Goal: Check status: Check status

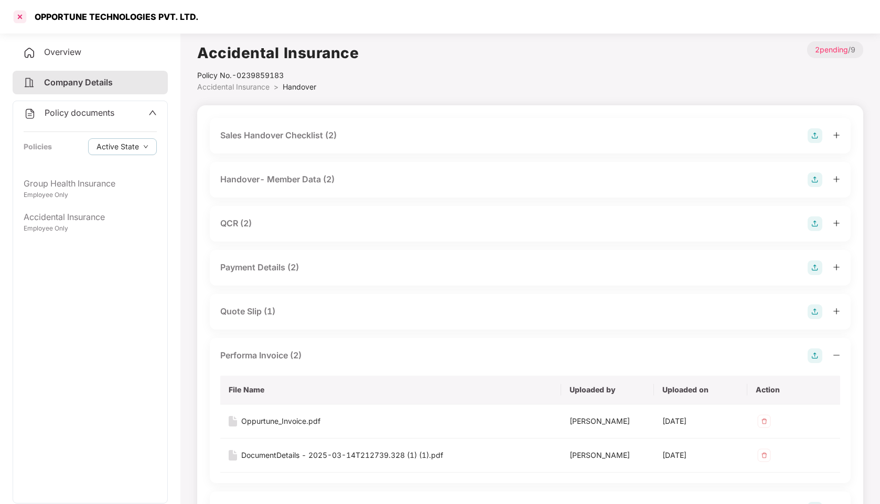
click at [24, 15] on div at bounding box center [20, 16] width 17 height 17
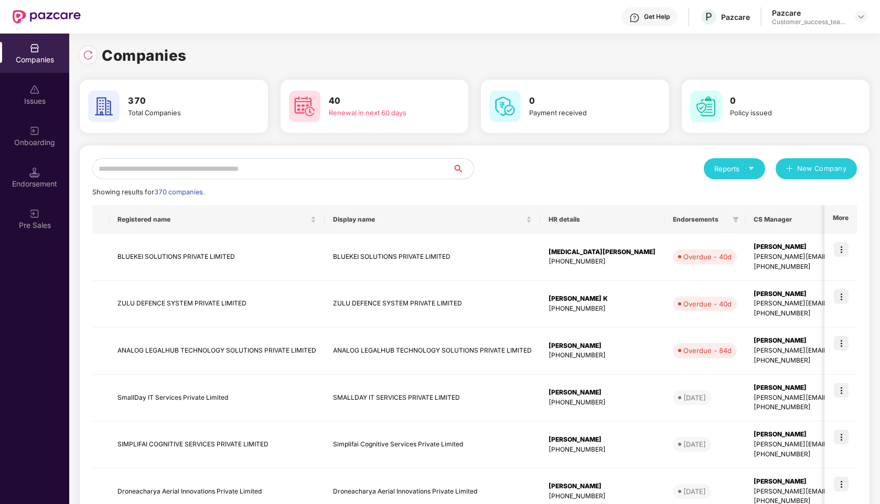
click at [292, 168] on input "text" at bounding box center [272, 168] width 360 height 21
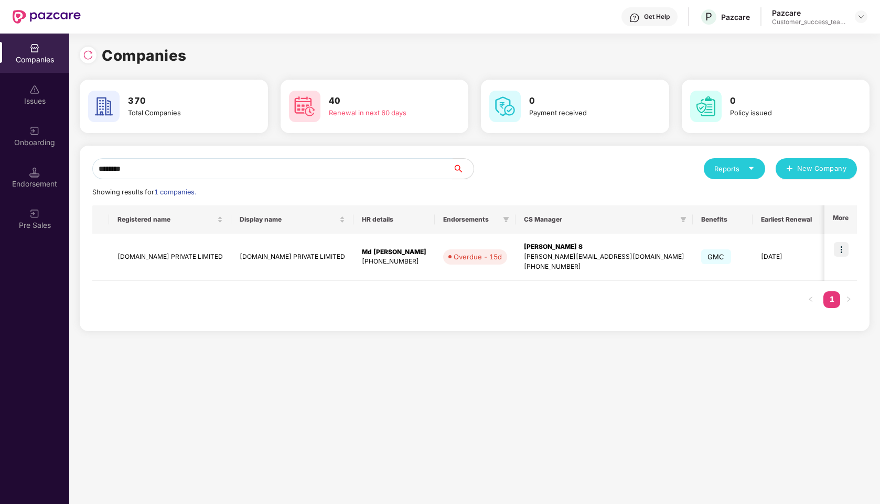
type input "********"
click at [841, 250] on img at bounding box center [841, 249] width 15 height 15
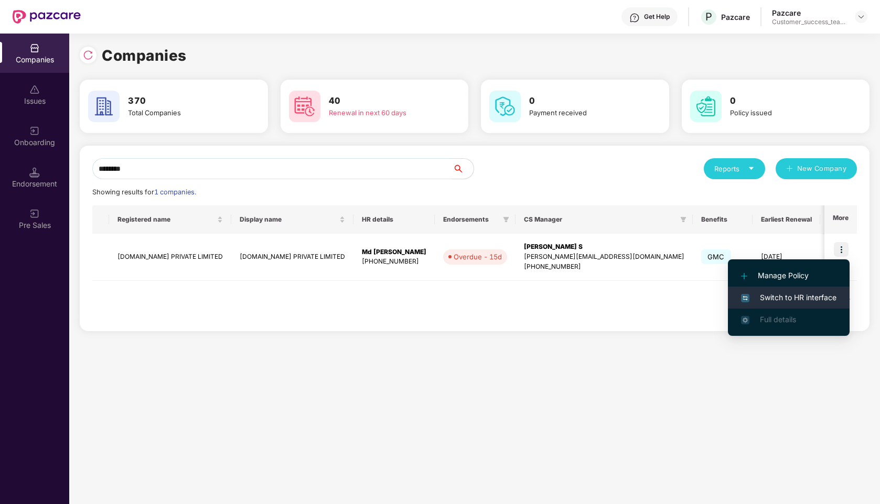
click at [776, 298] on span "Switch to HR interface" at bounding box center [788, 298] width 95 height 12
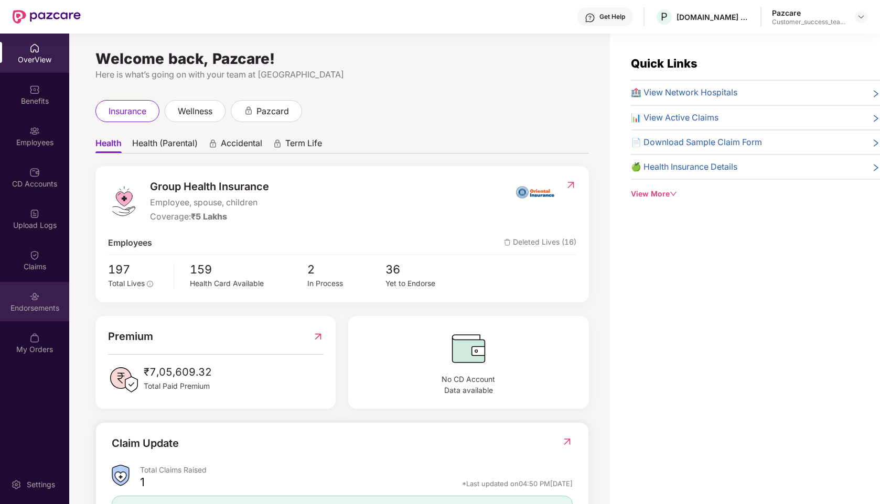
click at [44, 299] on div "Endorsements" at bounding box center [34, 301] width 69 height 39
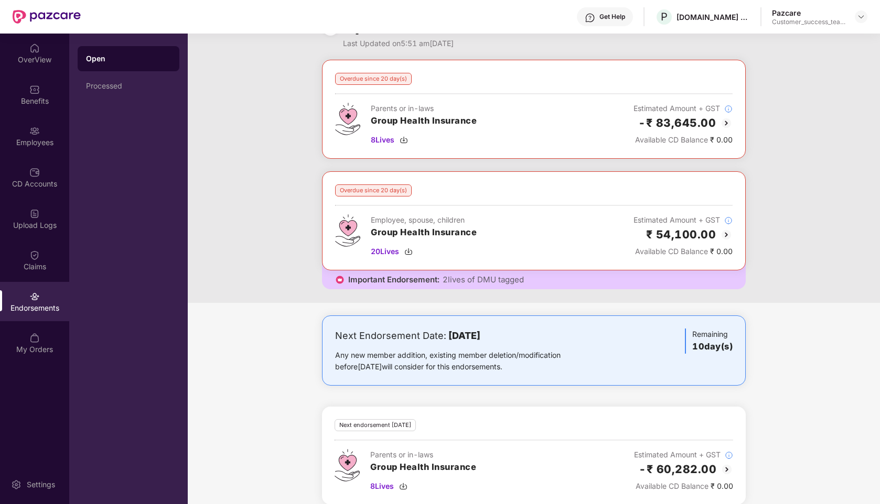
scroll to position [20, 0]
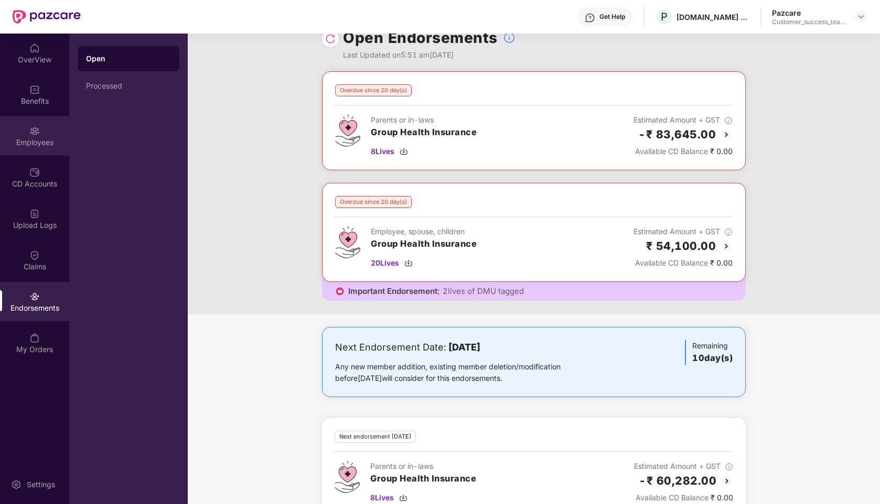
click at [30, 127] on img at bounding box center [34, 131] width 10 height 10
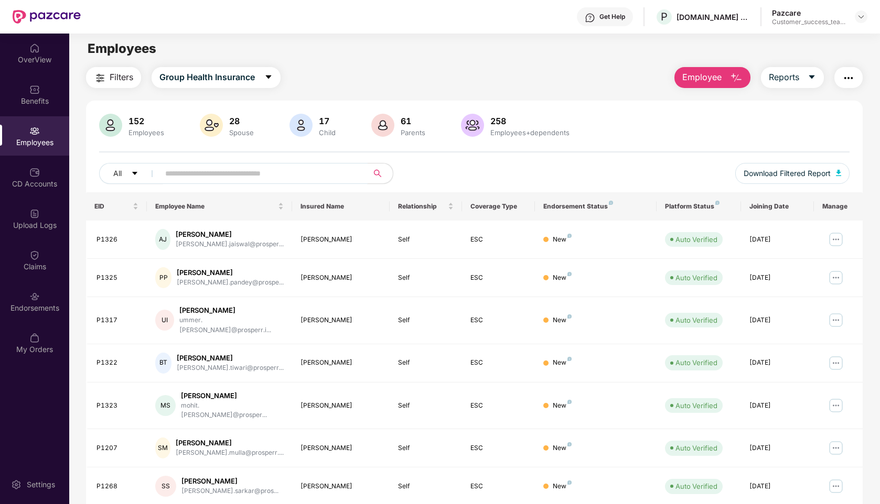
scroll to position [0, 0]
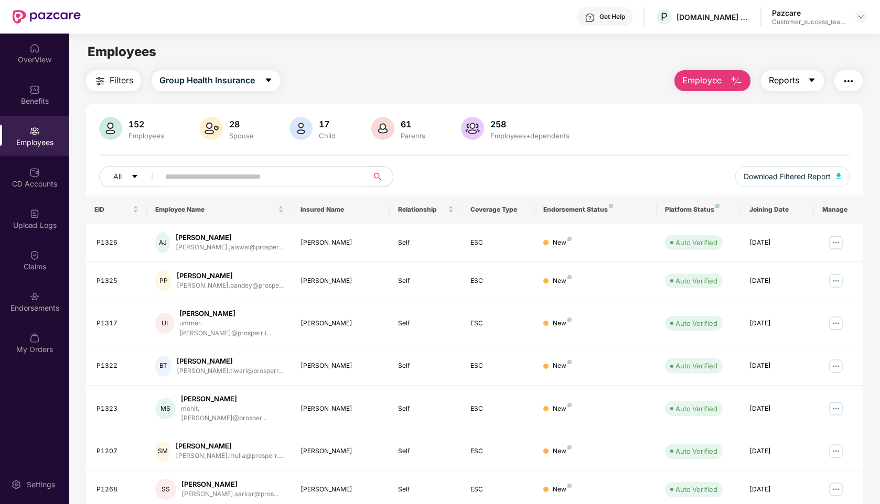
click at [787, 85] on span "Reports" at bounding box center [784, 80] width 30 height 13
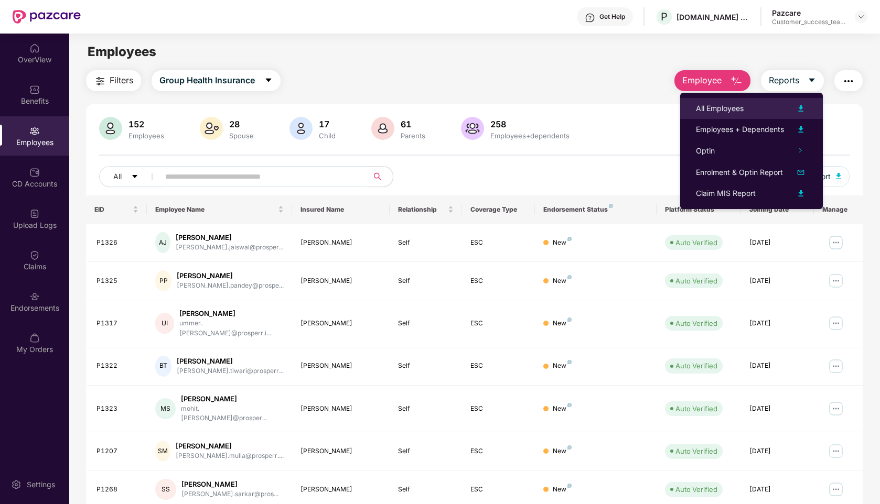
click at [712, 110] on div "All Employees" at bounding box center [720, 109] width 48 height 12
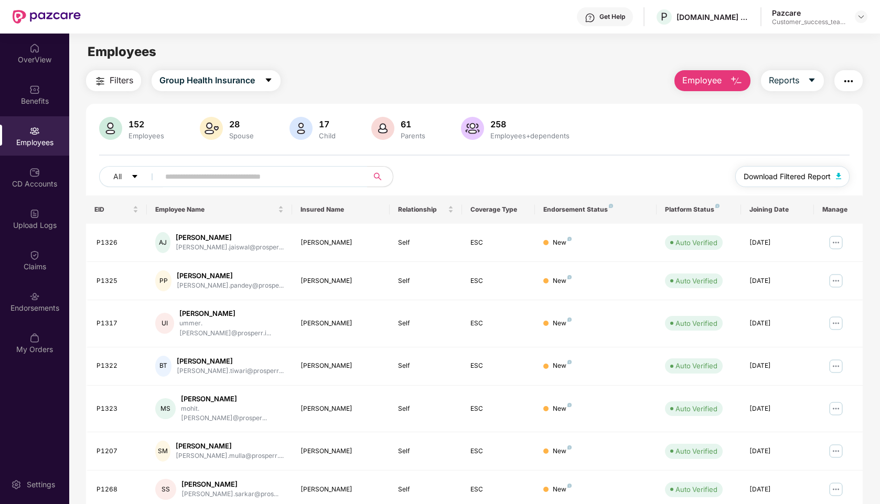
click at [773, 177] on span "Download Filtered Report" at bounding box center [786, 177] width 87 height 12
click at [861, 17] on img at bounding box center [861, 17] width 8 height 8
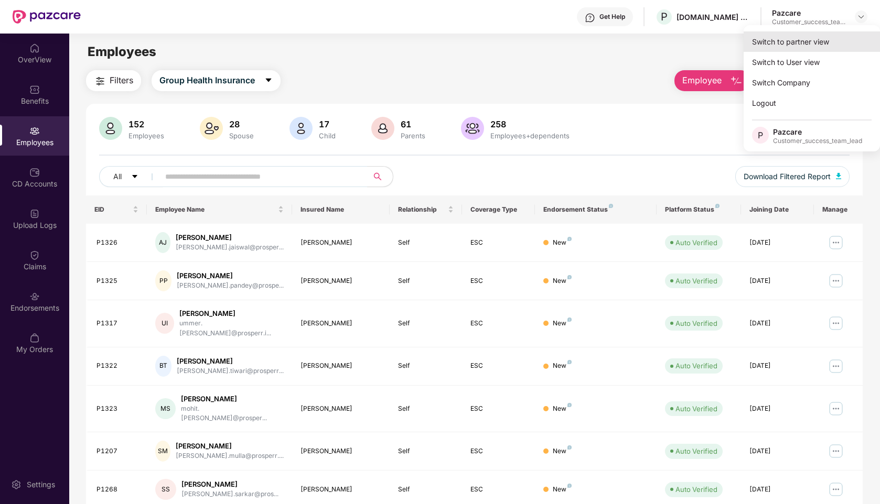
click at [772, 42] on div "Switch to partner view" at bounding box center [811, 41] width 136 height 20
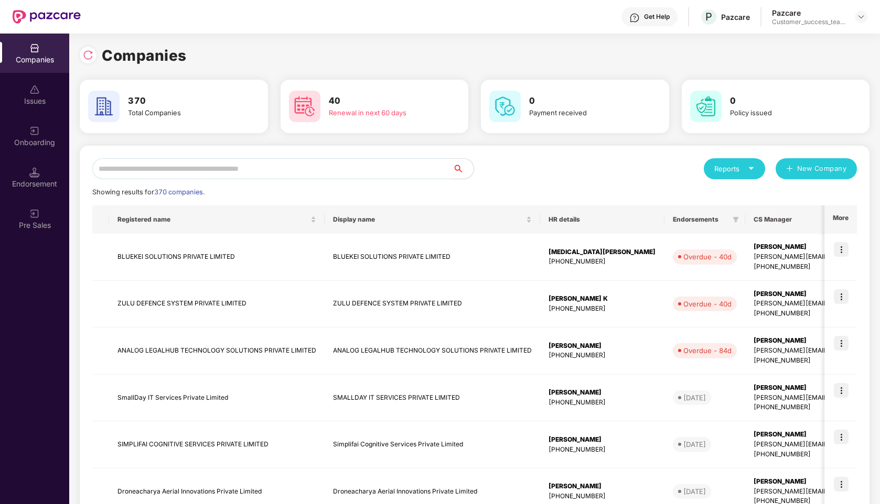
click at [243, 177] on input "text" at bounding box center [272, 168] width 360 height 21
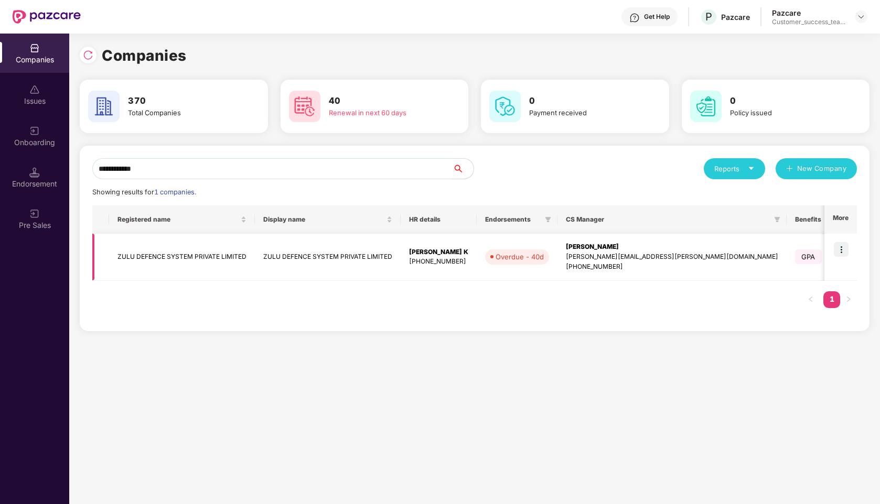
type input "**********"
click at [840, 254] on img at bounding box center [841, 249] width 15 height 15
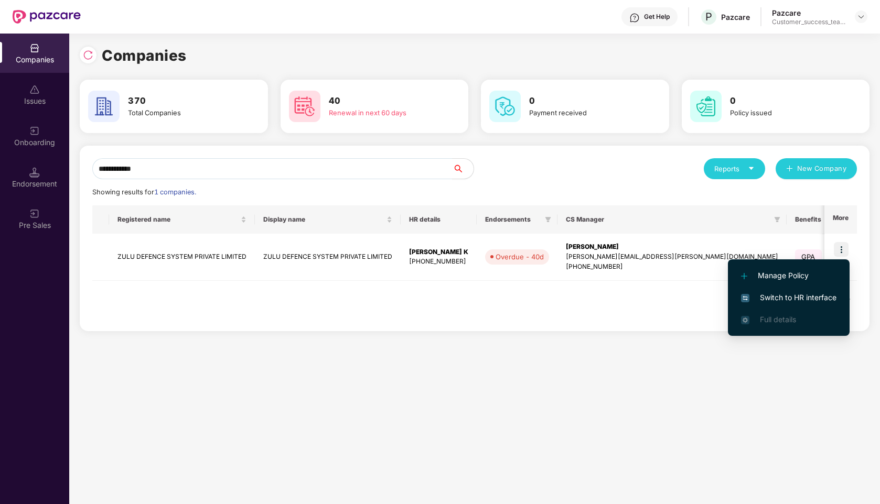
click at [786, 298] on span "Switch to HR interface" at bounding box center [788, 298] width 95 height 12
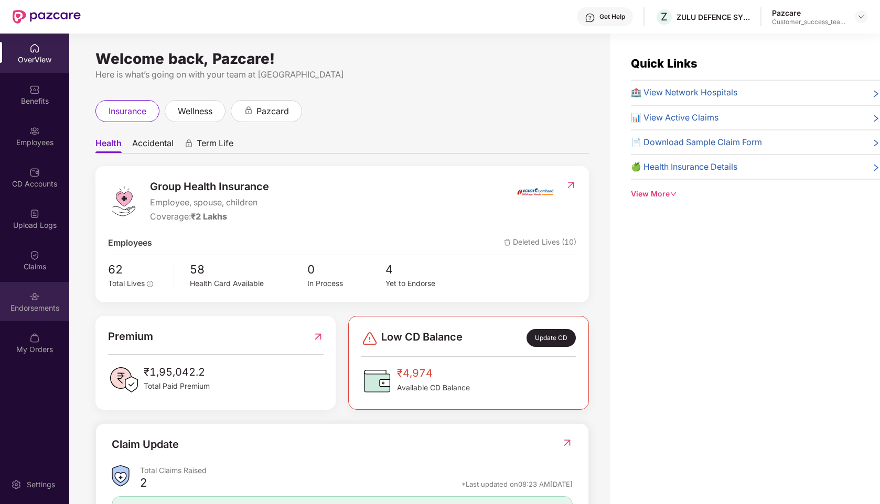
click at [27, 309] on div "Endorsements" at bounding box center [34, 308] width 69 height 10
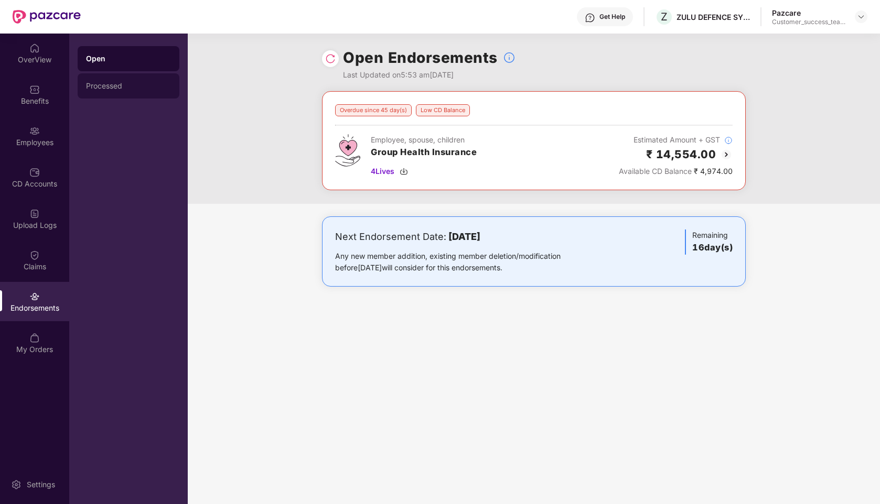
click at [120, 85] on div "Processed" at bounding box center [128, 86] width 85 height 8
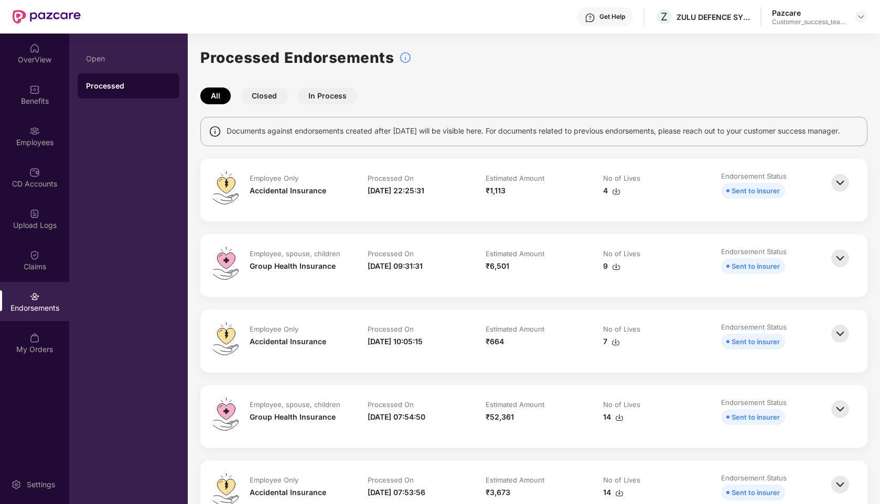
click at [835, 188] on img at bounding box center [839, 182] width 23 height 23
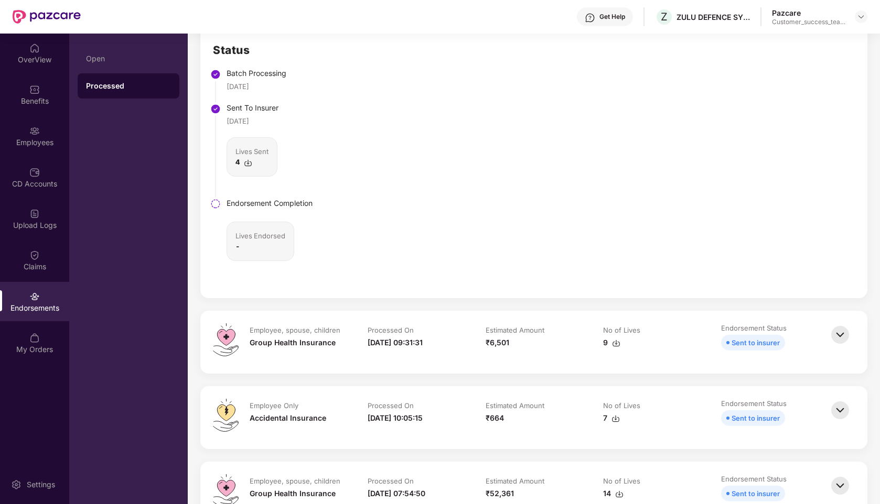
scroll to position [257, 0]
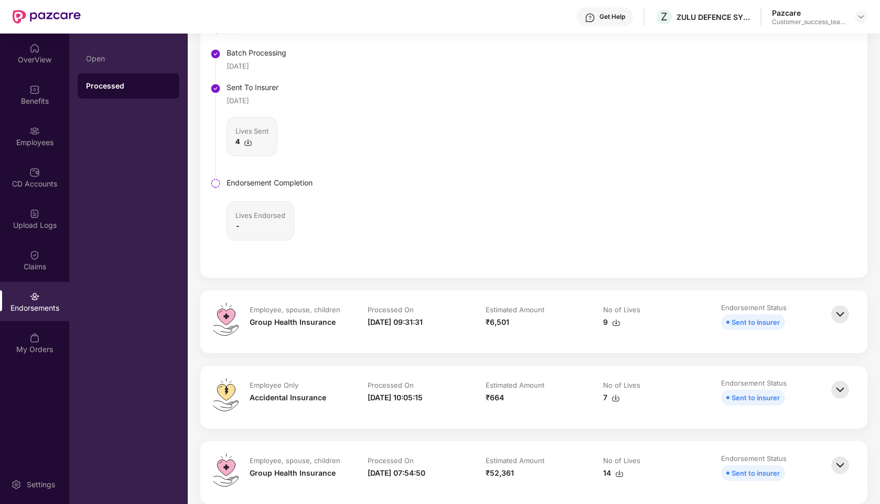
click at [839, 326] on img at bounding box center [839, 314] width 23 height 23
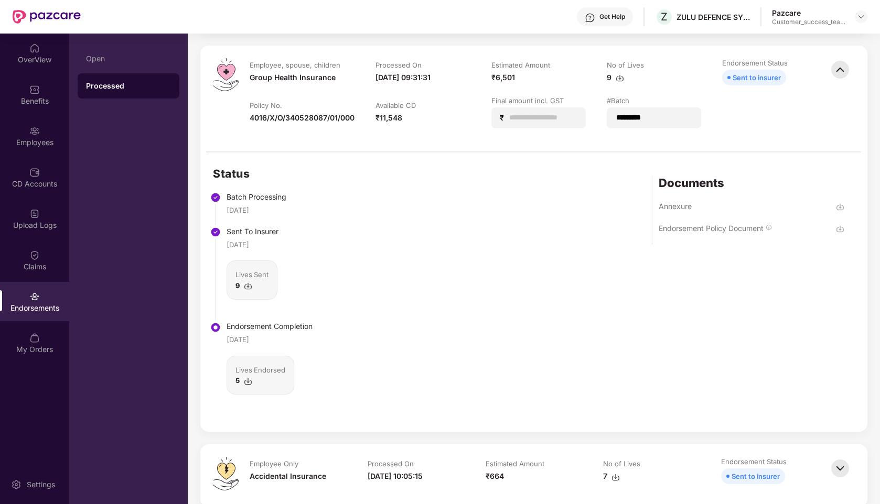
scroll to position [507, 0]
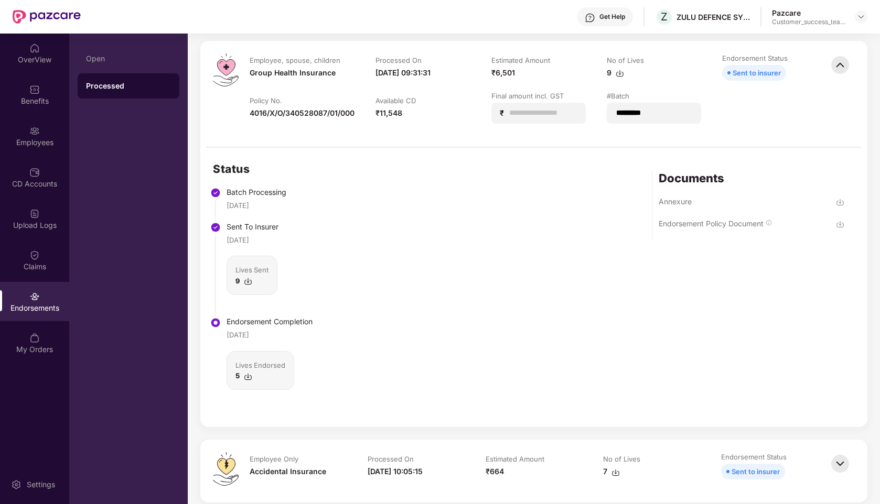
click at [838, 207] on img at bounding box center [840, 202] width 8 height 8
click at [843, 116] on div at bounding box center [841, 93] width 26 height 81
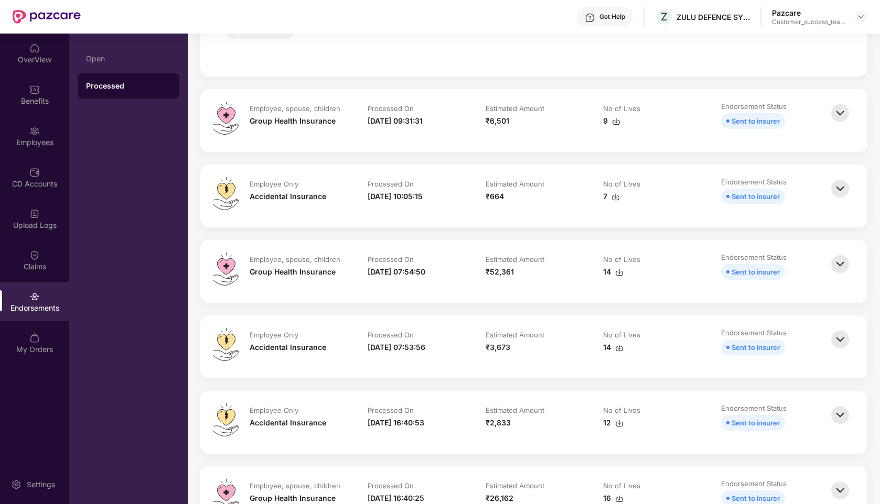
scroll to position [439, 0]
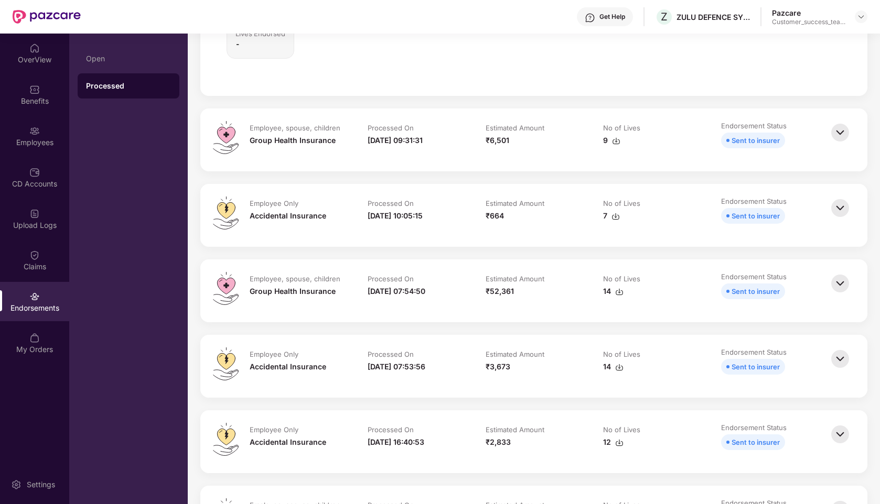
click at [838, 144] on img at bounding box center [839, 132] width 23 height 23
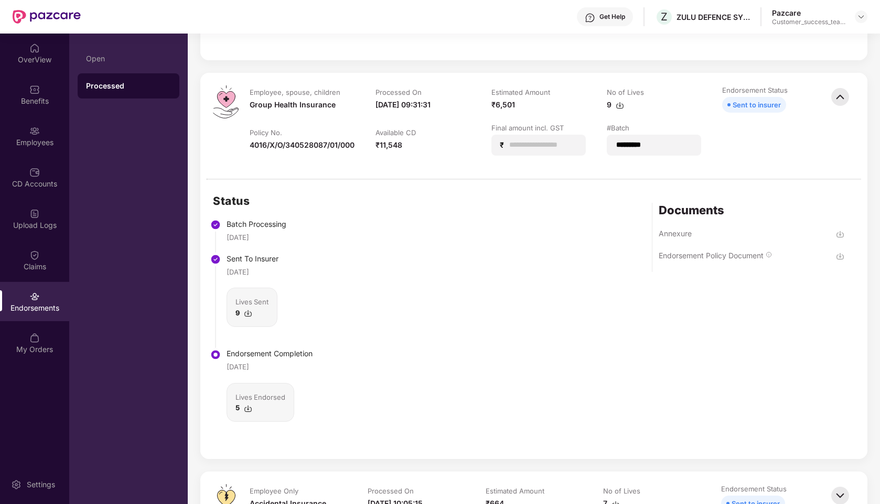
scroll to position [476, 0]
click at [744, 260] on div "Endorsement Policy Document" at bounding box center [710, 255] width 105 height 10
click at [839, 104] on img at bounding box center [839, 96] width 23 height 23
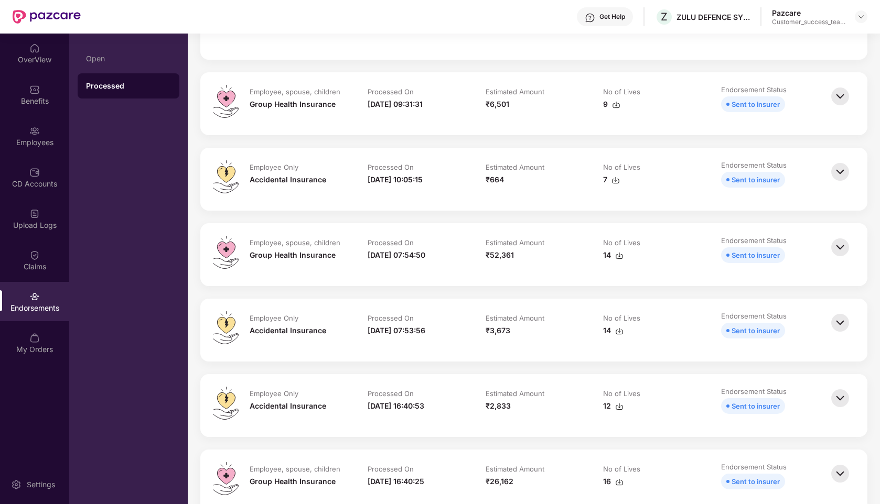
click at [839, 180] on img at bounding box center [839, 171] width 23 height 23
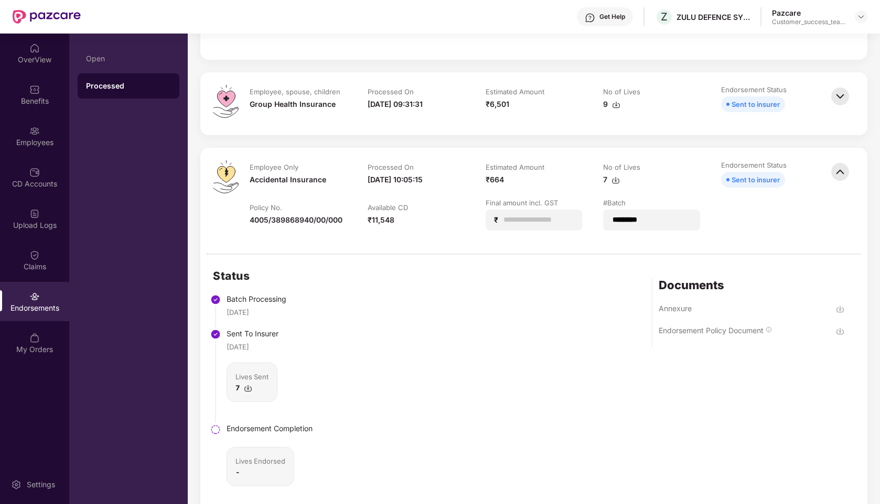
click at [839, 336] on img at bounding box center [840, 331] width 8 height 8
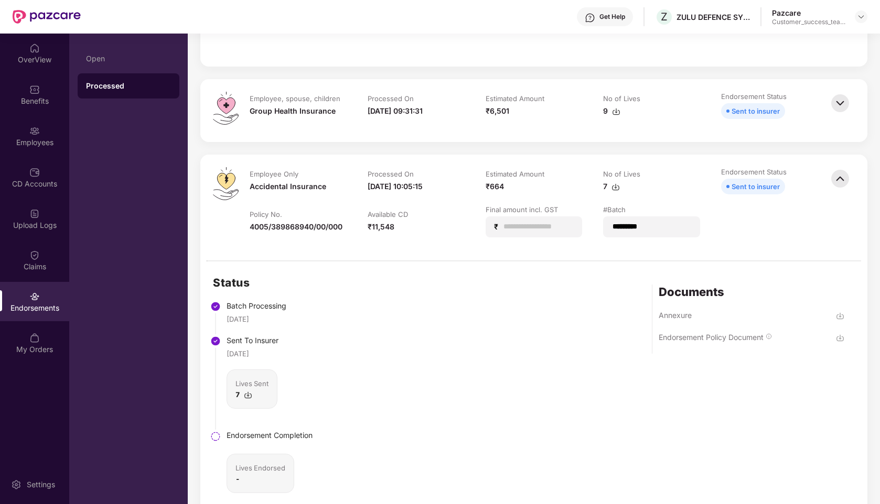
click at [842, 187] on img at bounding box center [839, 178] width 23 height 23
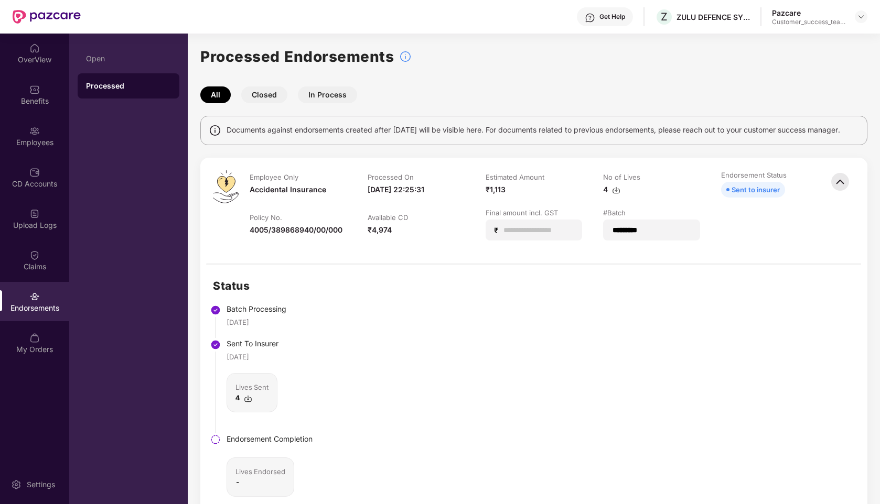
scroll to position [0, 0]
click at [845, 190] on img at bounding box center [839, 182] width 23 height 23
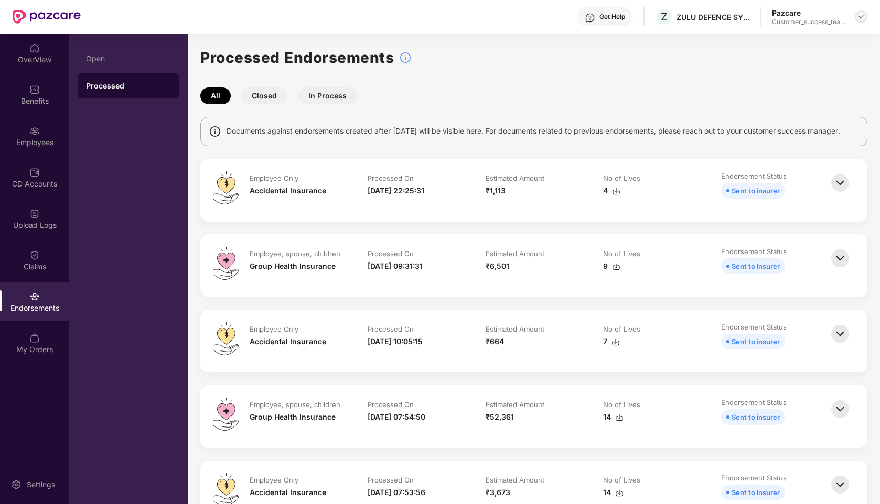
click at [860, 15] on img at bounding box center [861, 17] width 8 height 8
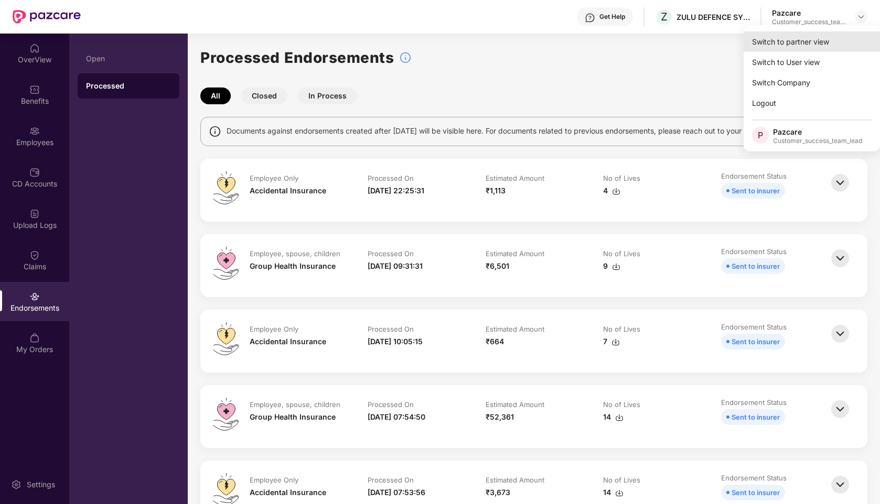
click at [787, 45] on div "Switch to partner view" at bounding box center [811, 41] width 136 height 20
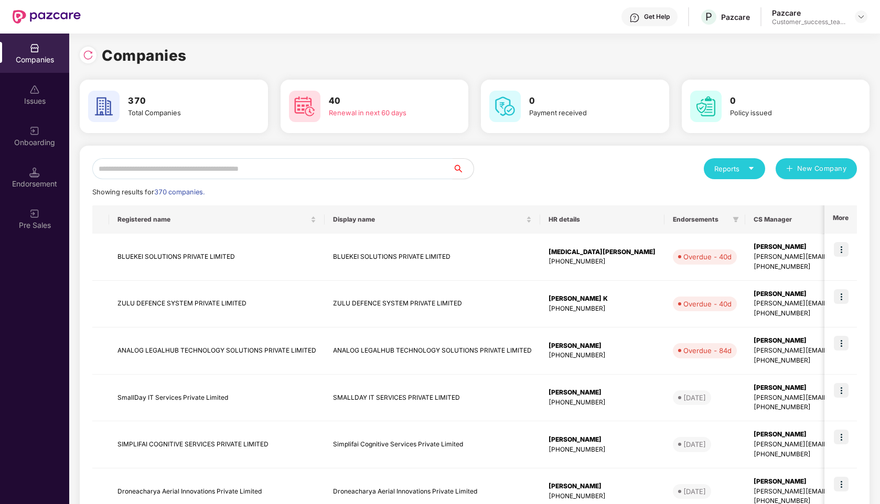
click at [252, 166] on input "text" at bounding box center [272, 168] width 360 height 21
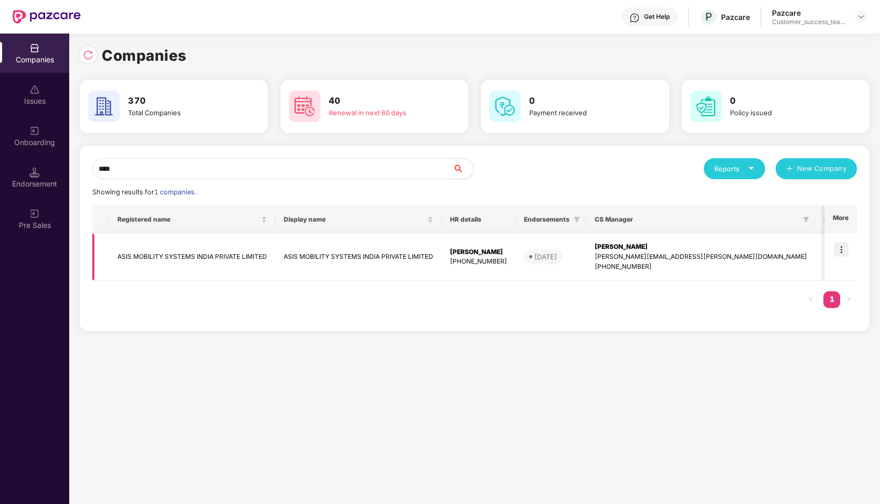
type input "****"
click at [843, 247] on img at bounding box center [841, 249] width 15 height 15
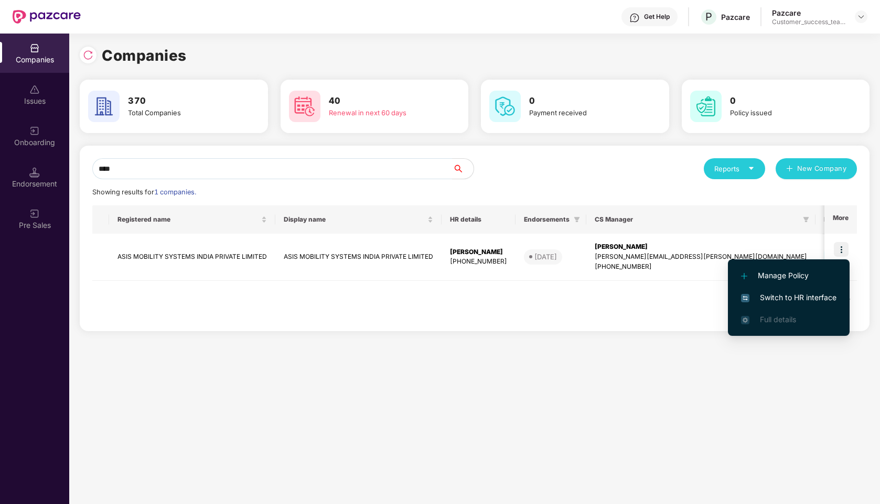
click at [765, 297] on span "Switch to HR interface" at bounding box center [788, 298] width 95 height 12
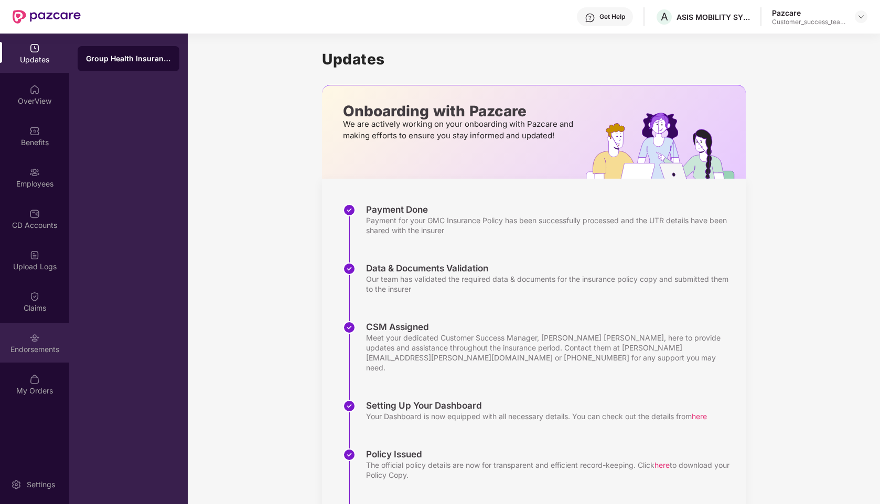
click at [36, 339] on img at bounding box center [34, 338] width 10 height 10
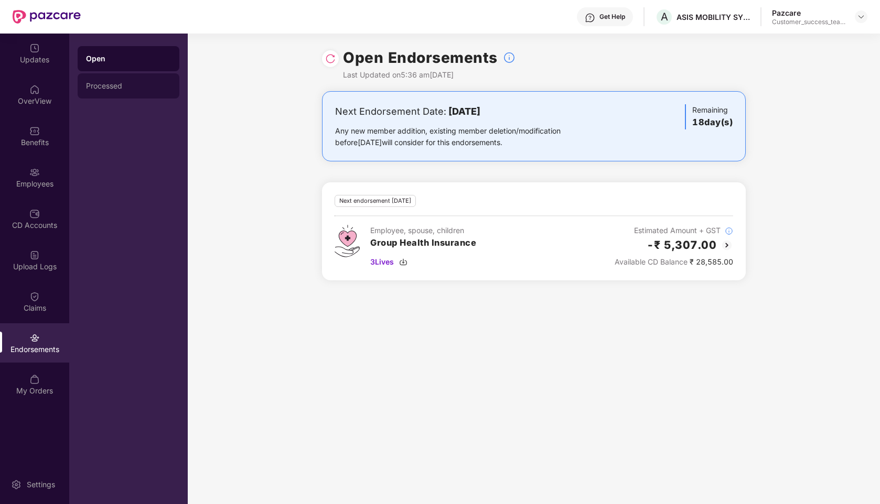
click at [116, 83] on div "Processed" at bounding box center [128, 86] width 85 height 8
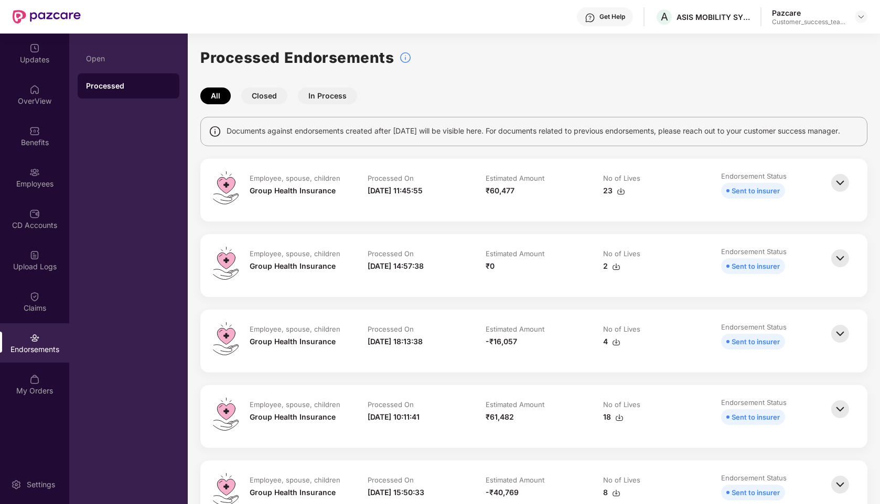
click at [837, 192] on img at bounding box center [839, 182] width 23 height 23
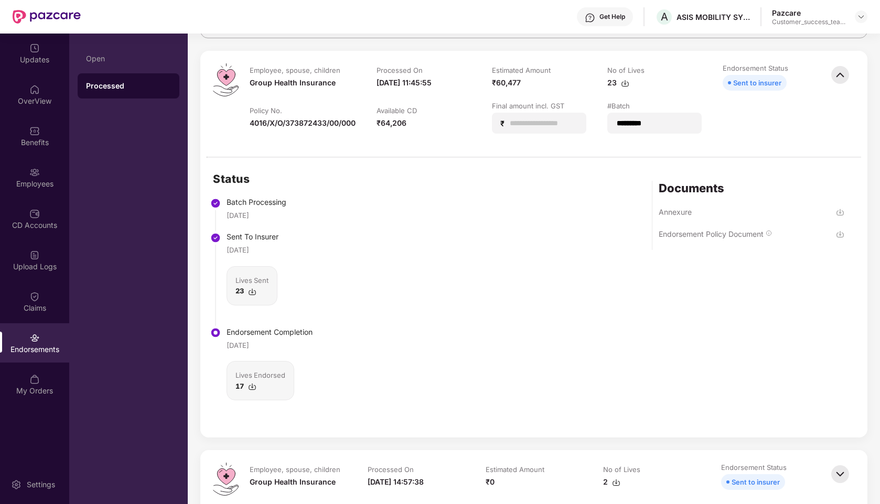
scroll to position [110, 0]
click at [719, 237] on div "Endorsement Policy Document" at bounding box center [710, 233] width 105 height 10
click at [837, 85] on img at bounding box center [839, 73] width 23 height 23
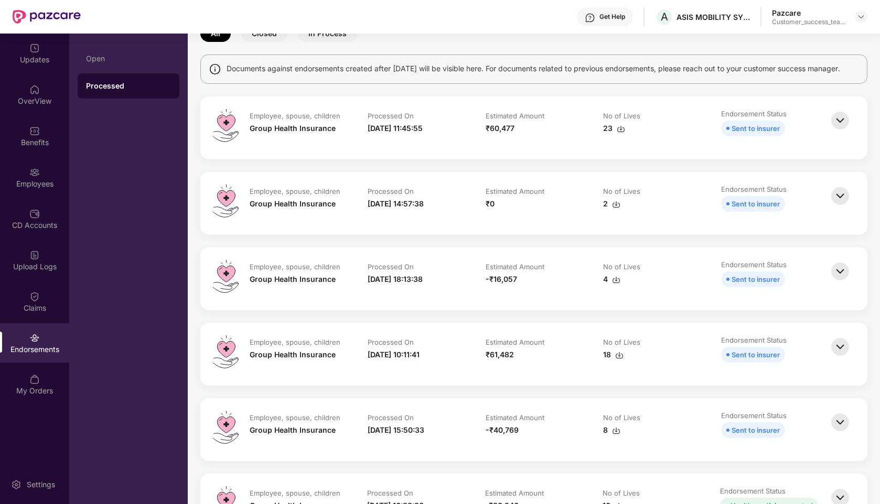
scroll to position [51, 0]
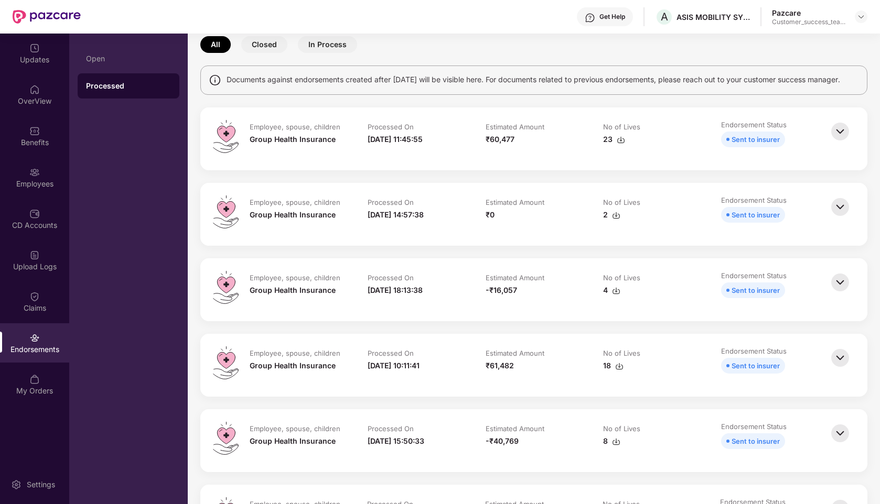
click at [837, 365] on img at bounding box center [839, 358] width 23 height 23
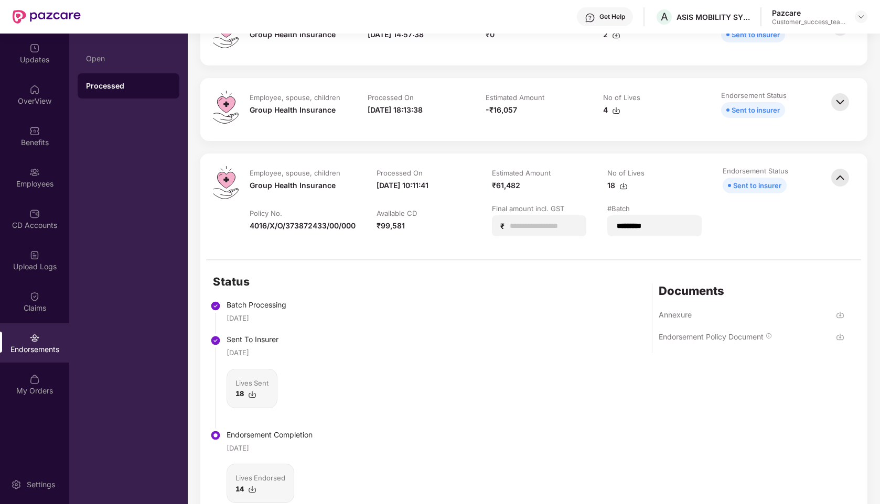
scroll to position [235, 0]
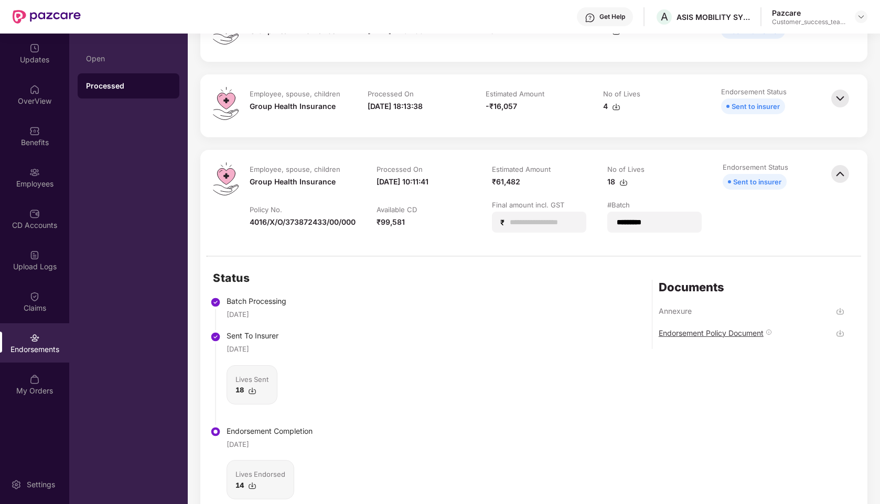
click at [716, 338] on div "Endorsement Policy Document" at bounding box center [710, 333] width 105 height 10
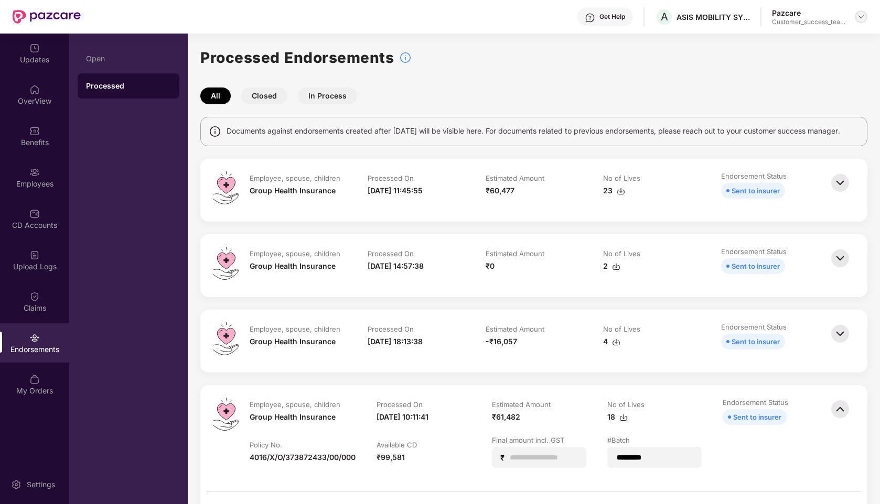
click at [861, 18] on img at bounding box center [861, 17] width 8 height 8
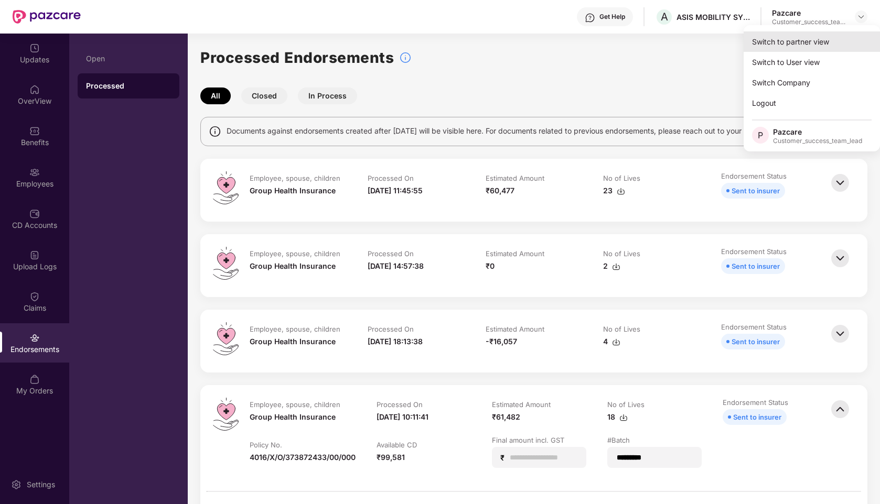
click at [793, 45] on div "Switch to partner view" at bounding box center [811, 41] width 136 height 20
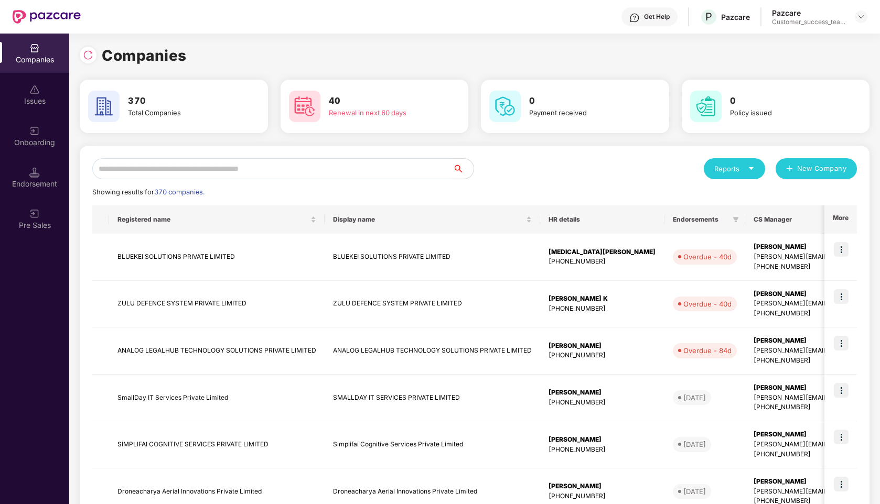
click at [213, 168] on input "text" at bounding box center [272, 168] width 360 height 21
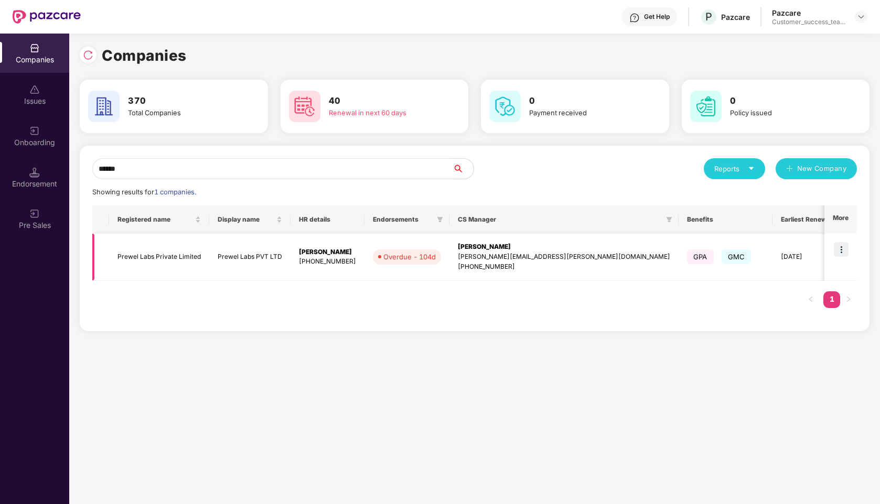
type input "******"
click at [839, 250] on img at bounding box center [841, 249] width 15 height 15
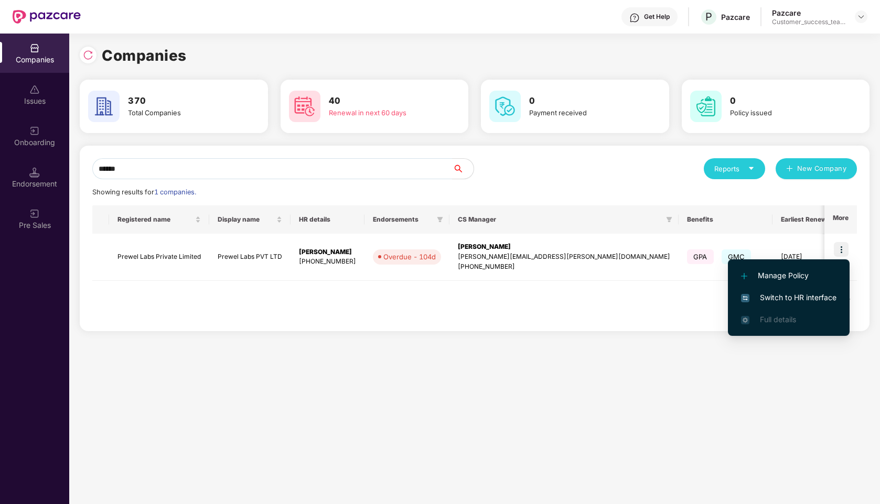
click at [797, 297] on span "Switch to HR interface" at bounding box center [788, 298] width 95 height 12
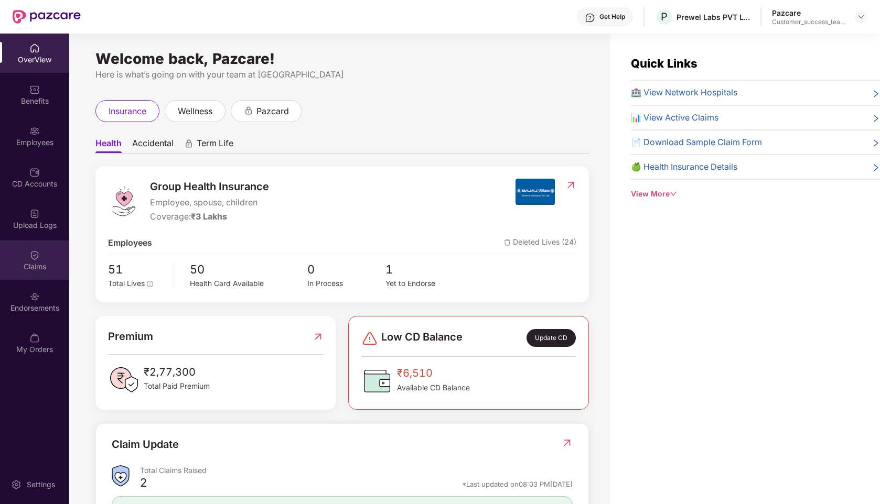
click at [37, 255] on img at bounding box center [34, 255] width 10 height 10
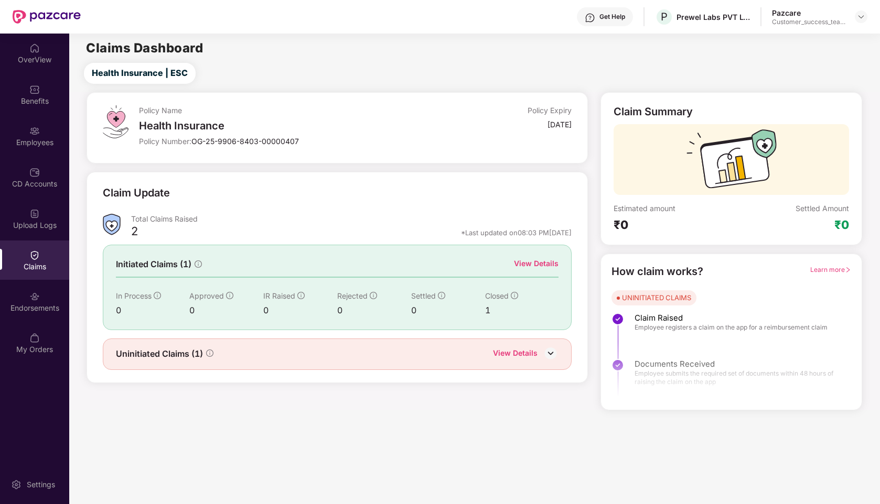
click at [543, 262] on div "View Details" at bounding box center [536, 264] width 45 height 12
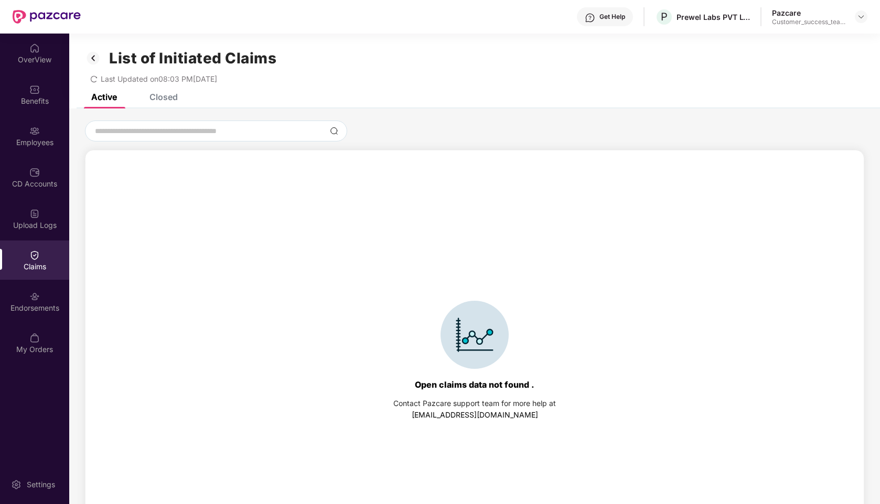
click at [167, 95] on div "Closed" at bounding box center [163, 97] width 28 height 10
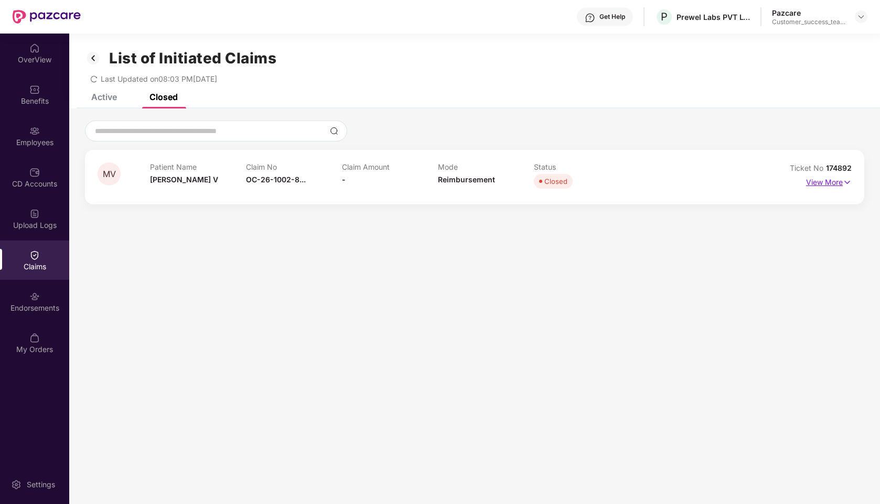
click at [815, 185] on p "View More" at bounding box center [829, 181] width 46 height 14
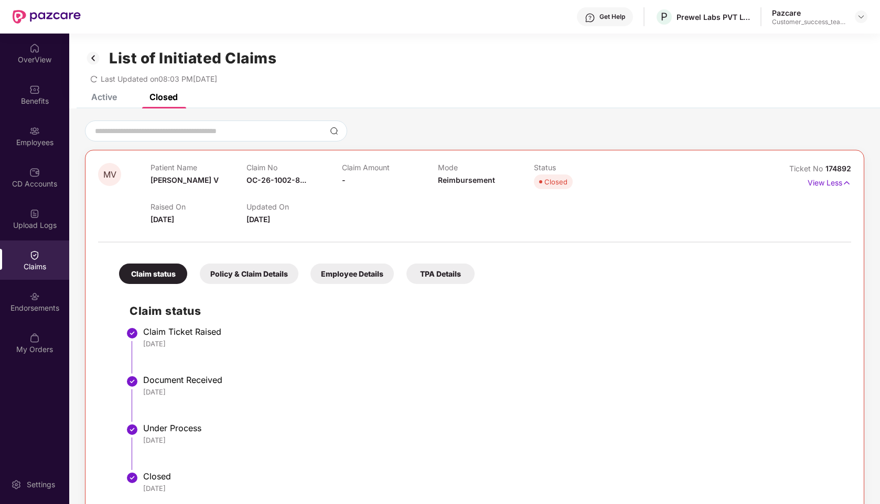
scroll to position [34, 0]
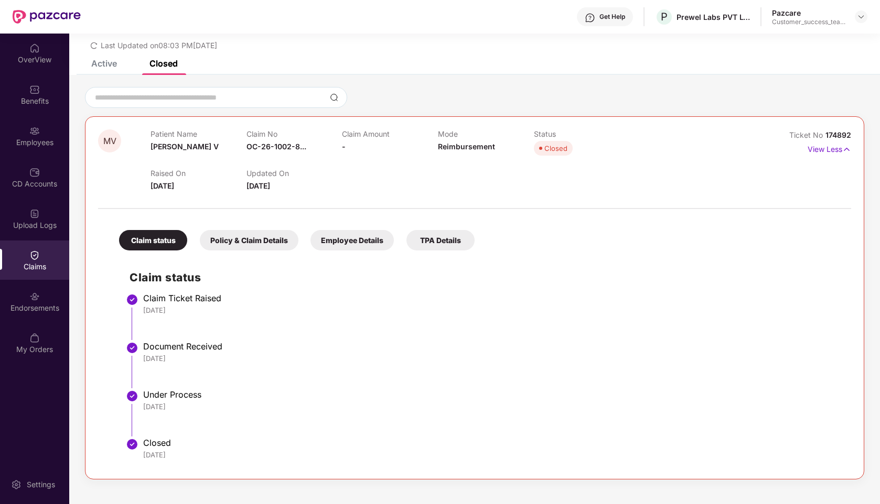
click at [251, 247] on div "Policy & Claim Details" at bounding box center [249, 240] width 99 height 20
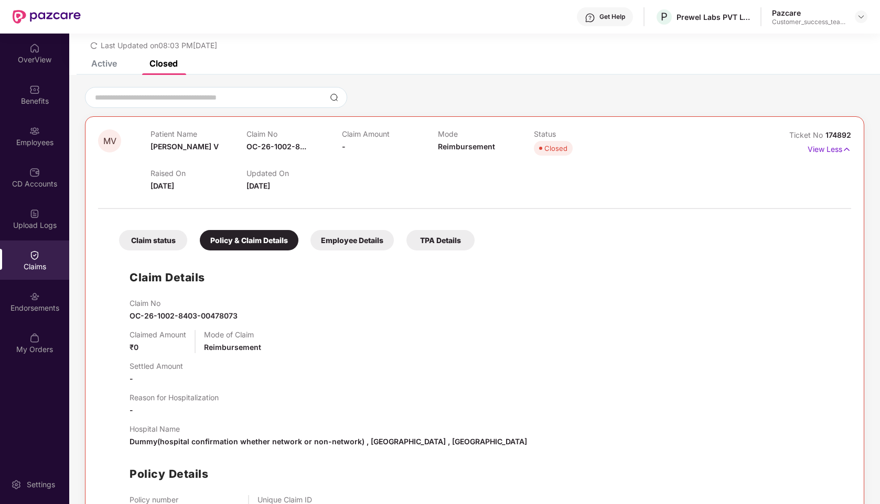
click at [342, 250] on div "Employee Details" at bounding box center [351, 240] width 83 height 20
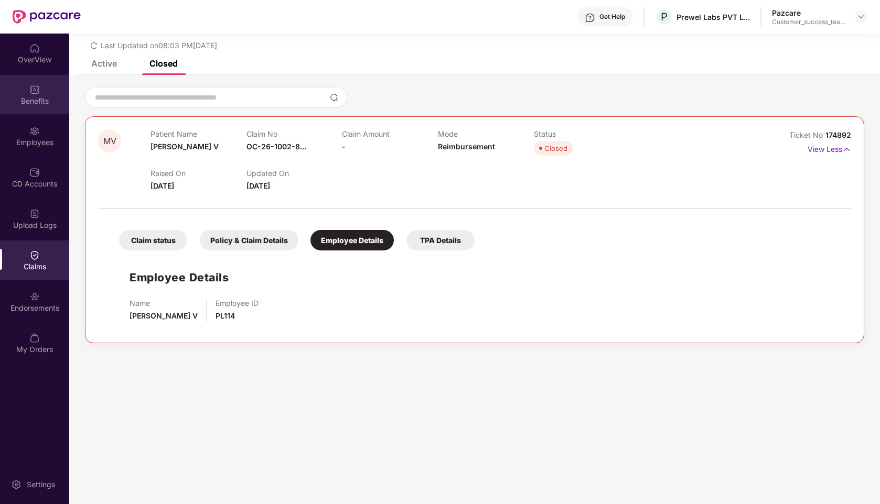
click at [45, 103] on div "Benefits" at bounding box center [34, 101] width 69 height 10
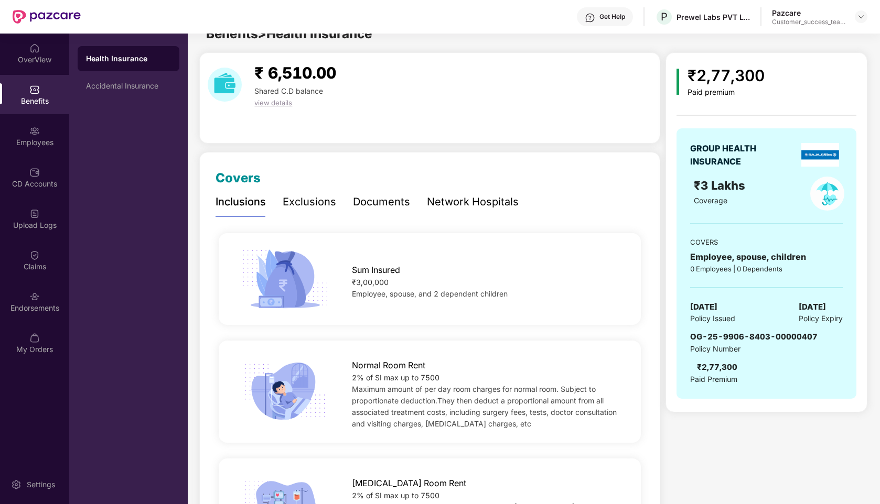
scroll to position [0, 0]
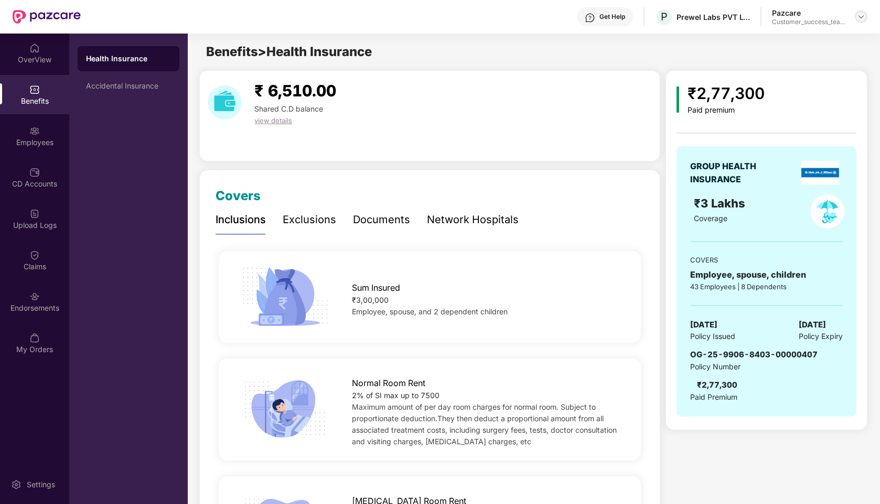
click at [859, 18] on img at bounding box center [861, 17] width 8 height 8
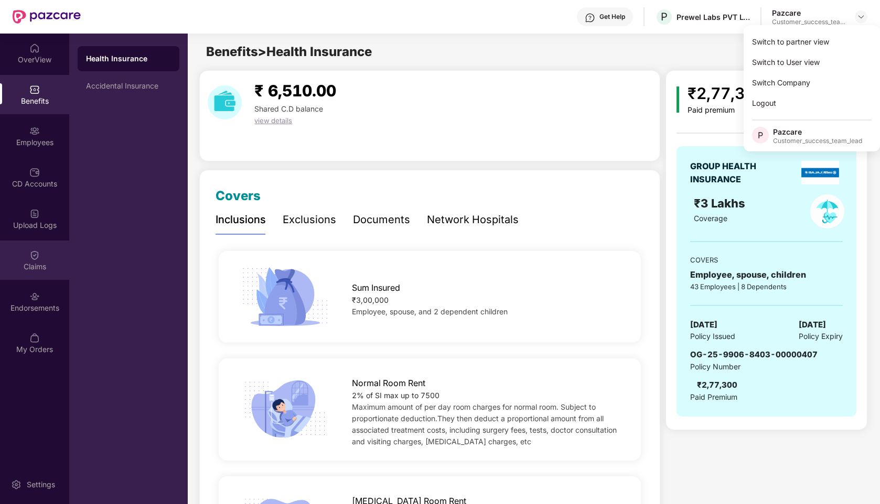
click at [27, 259] on div "Claims" at bounding box center [34, 260] width 69 height 39
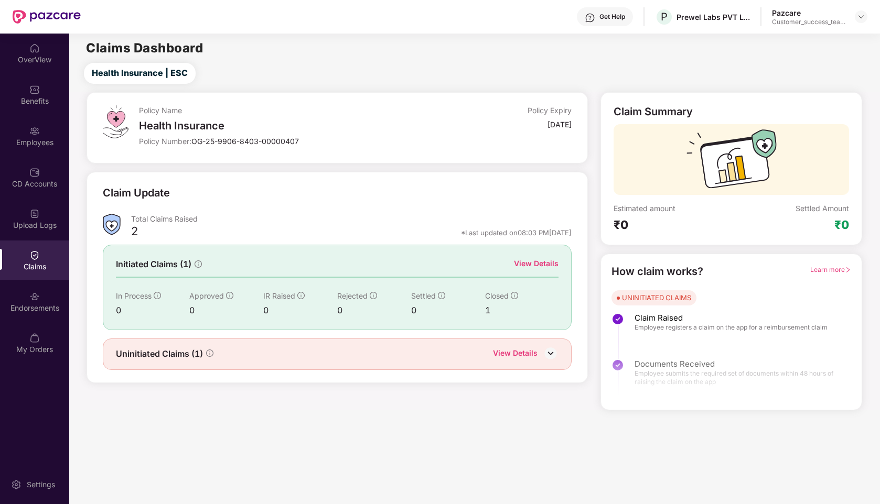
click at [535, 260] on div "View Details" at bounding box center [536, 264] width 45 height 12
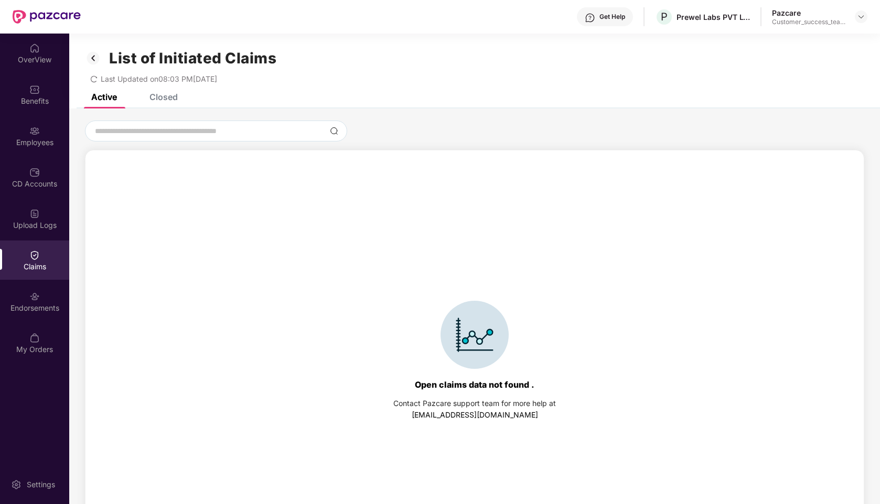
click at [176, 98] on div "Closed" at bounding box center [163, 97] width 28 height 10
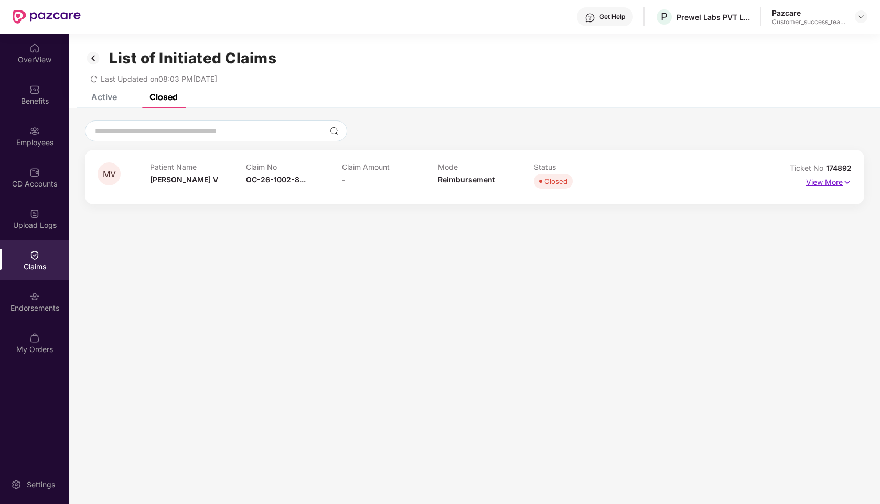
click at [829, 180] on p "View More" at bounding box center [829, 181] width 46 height 14
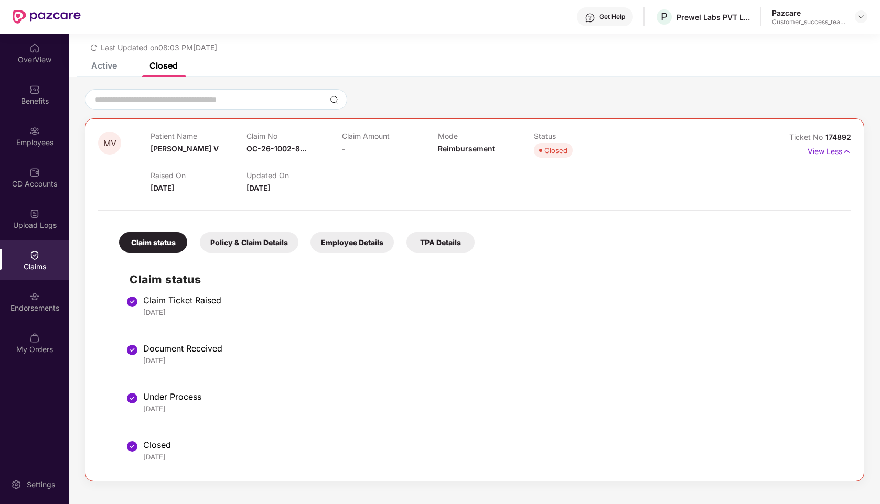
scroll to position [34, 0]
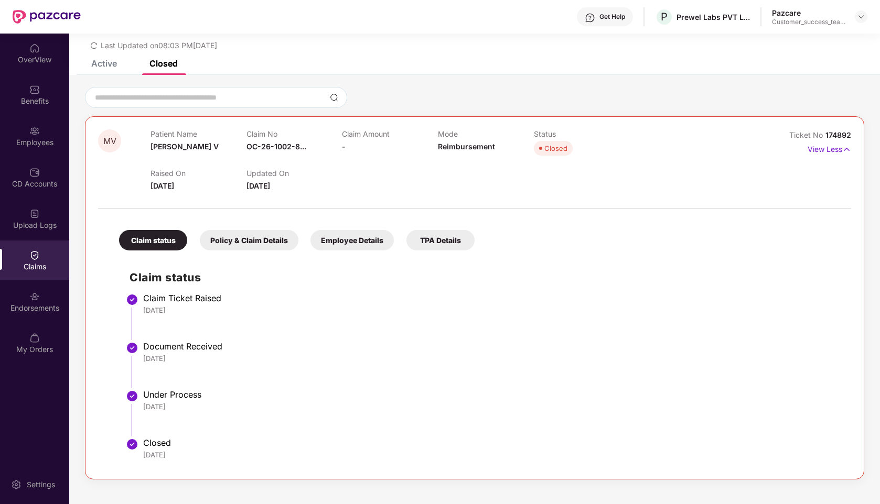
click at [260, 236] on div "Policy & Claim Details" at bounding box center [249, 240] width 99 height 20
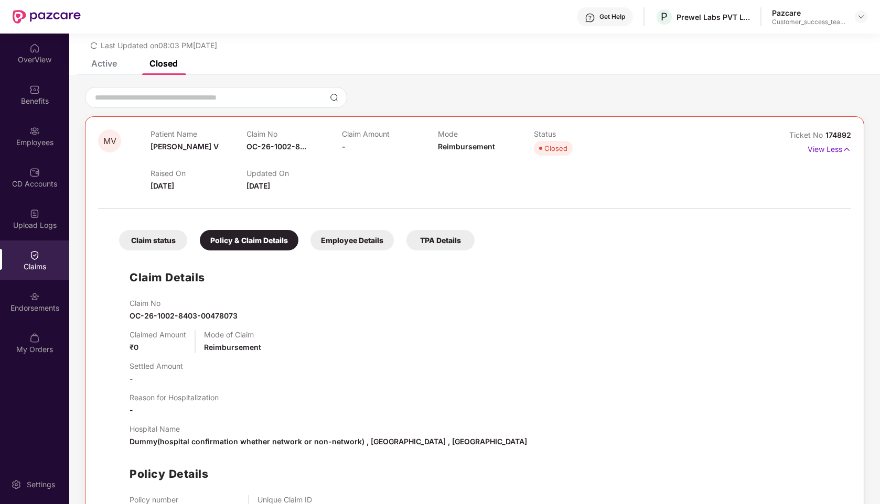
scroll to position [111, 0]
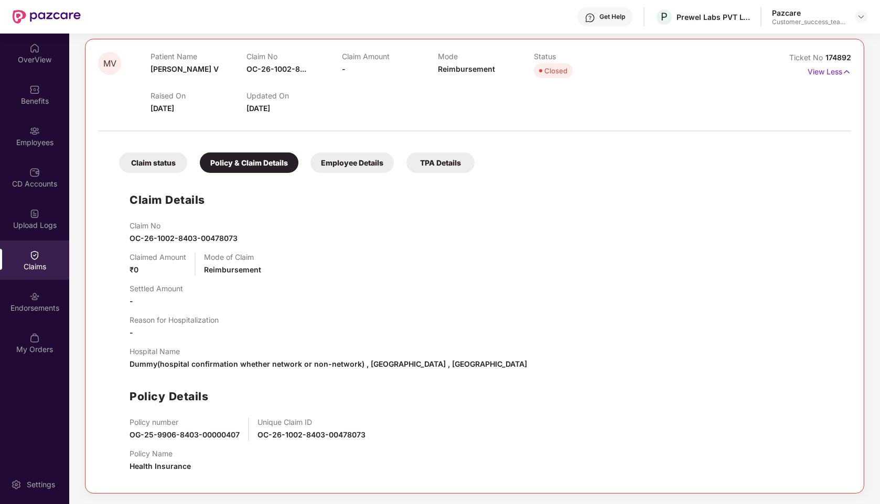
click at [328, 160] on div "Employee Details" at bounding box center [351, 163] width 83 height 20
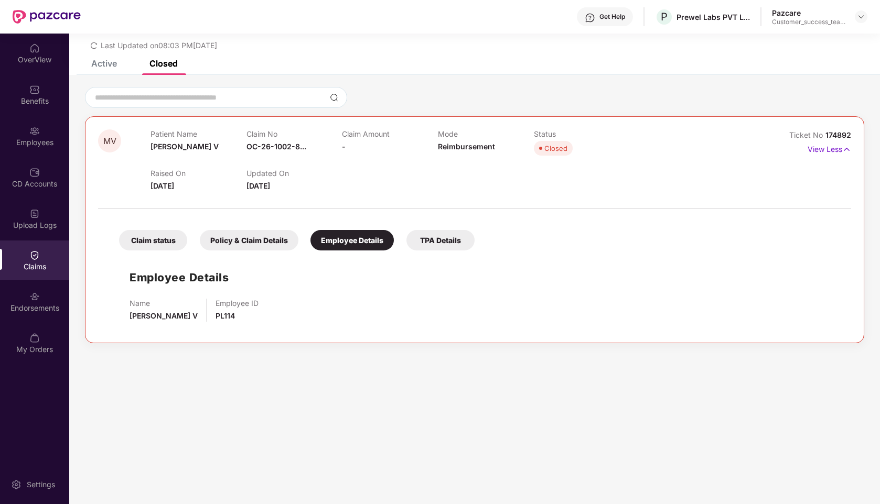
click at [435, 236] on div "TPA Details" at bounding box center [440, 240] width 68 height 20
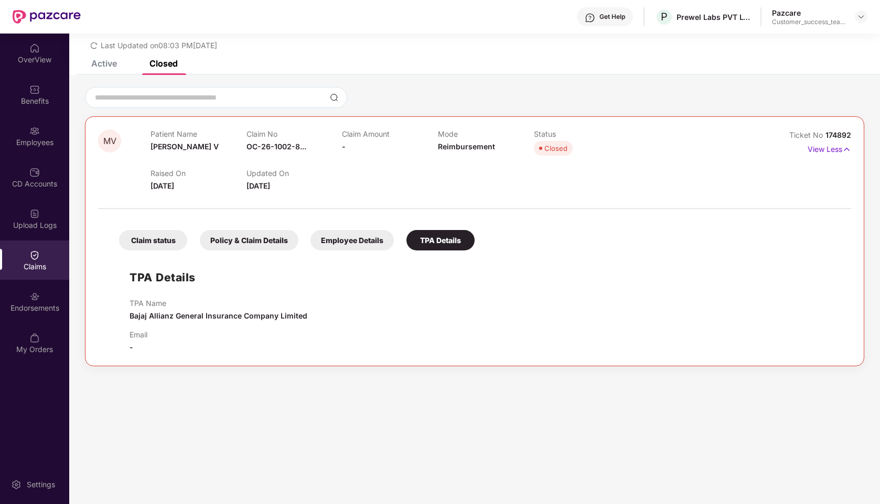
click at [267, 236] on div "Policy & Claim Details" at bounding box center [249, 240] width 99 height 20
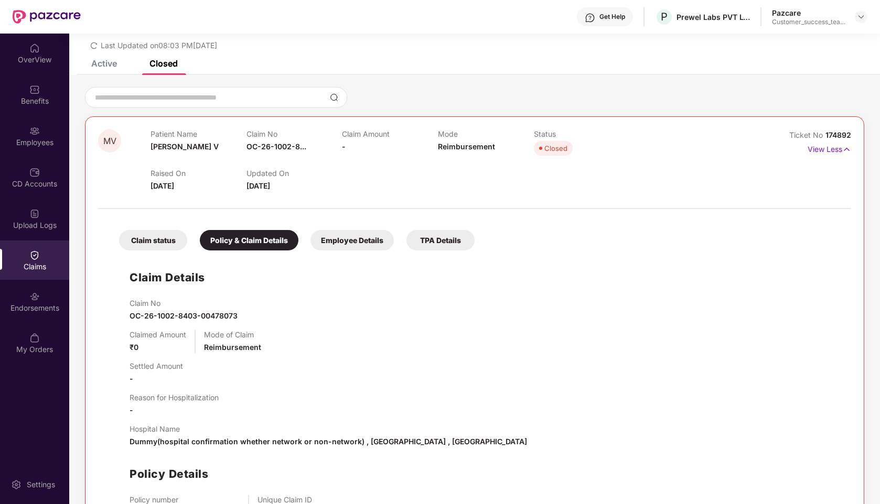
scroll to position [111, 0]
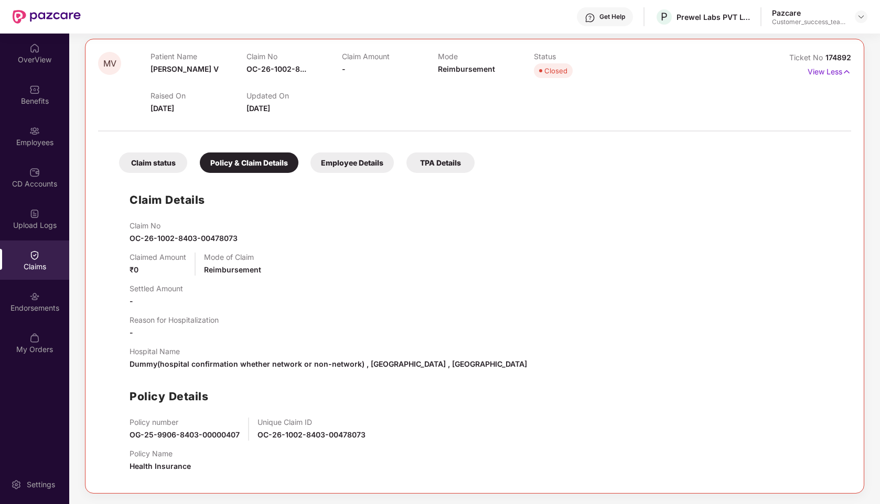
click at [147, 158] on div "Claim status" at bounding box center [153, 163] width 68 height 20
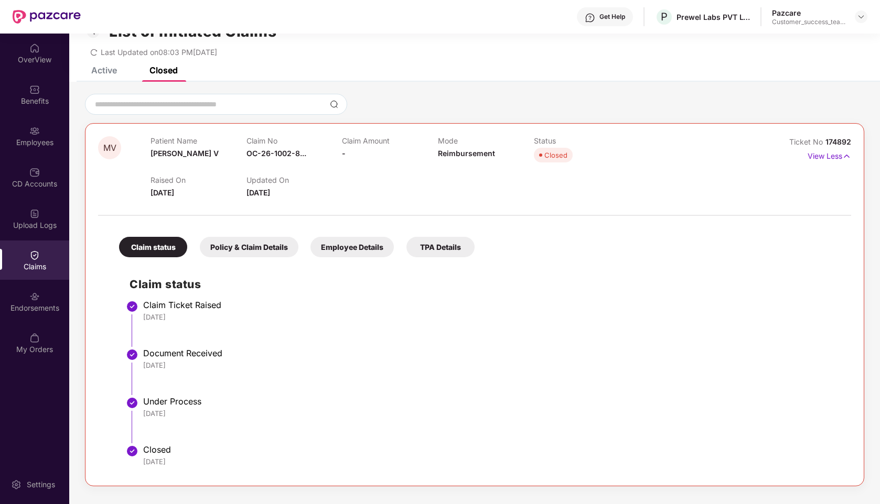
scroll to position [34, 0]
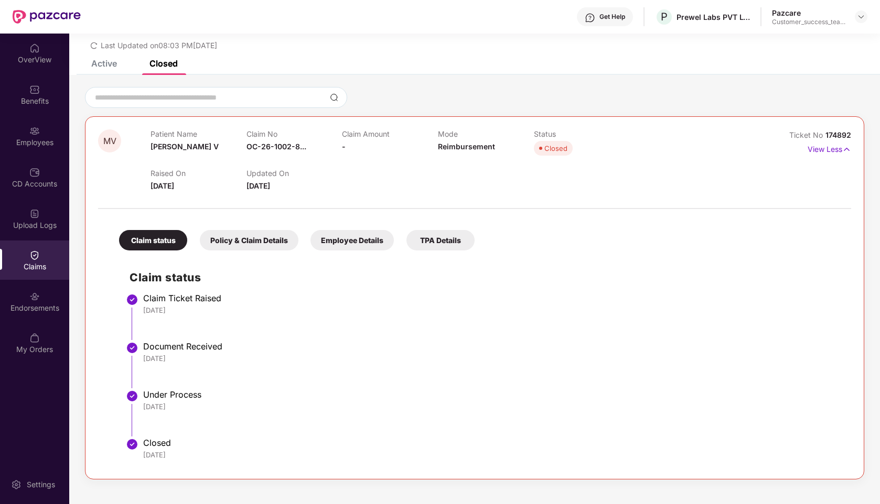
click at [251, 243] on div "Policy & Claim Details" at bounding box center [249, 240] width 99 height 20
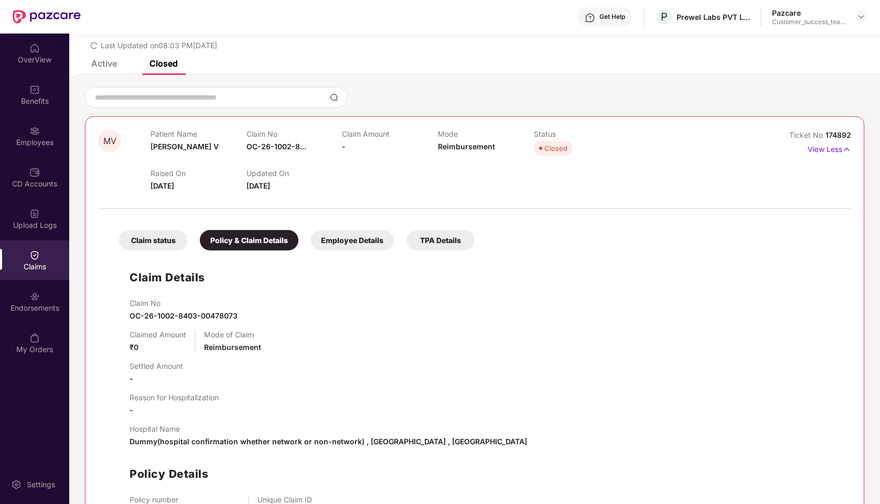
click at [338, 247] on div "Employee Details" at bounding box center [351, 240] width 83 height 20
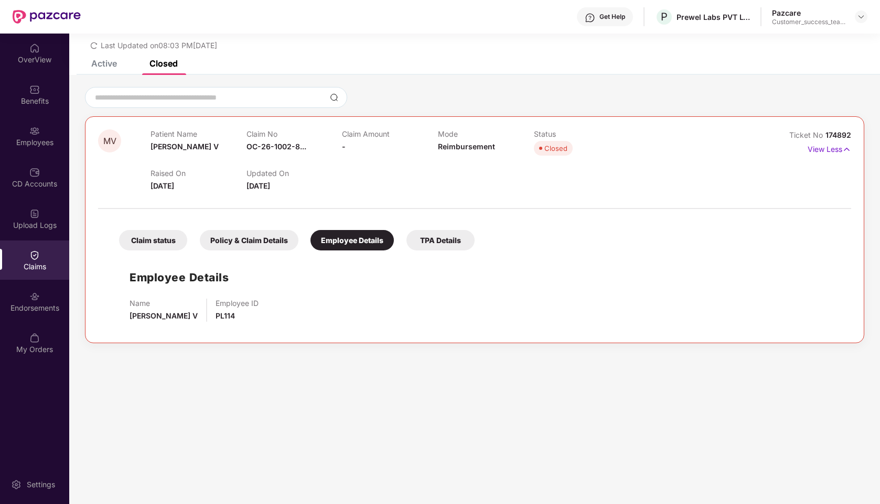
click at [429, 232] on div "TPA Details" at bounding box center [440, 240] width 68 height 20
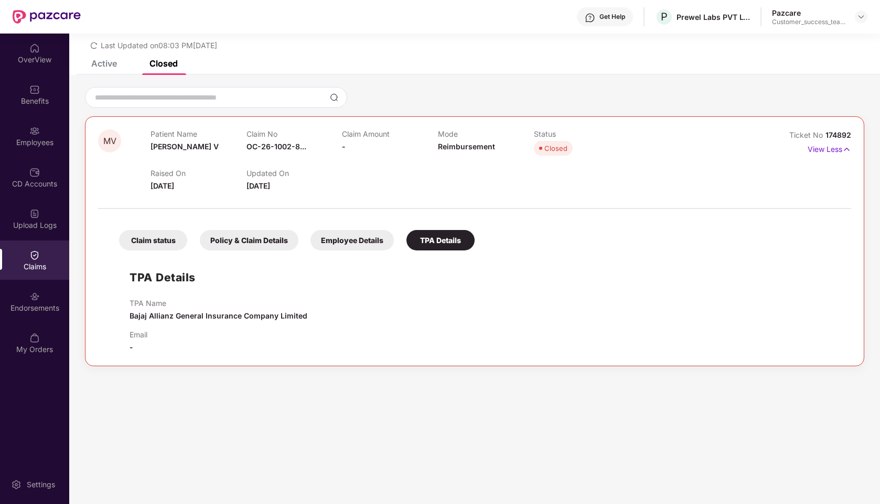
click at [272, 243] on div "Policy & Claim Details" at bounding box center [249, 240] width 99 height 20
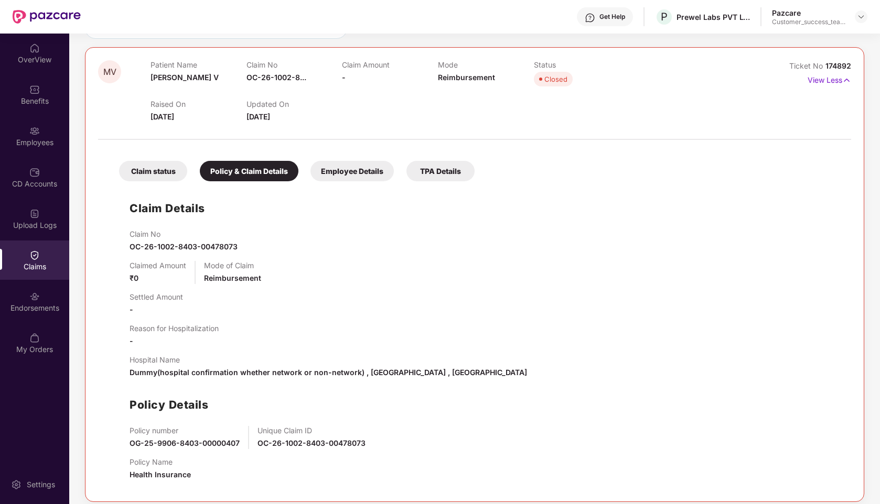
scroll to position [111, 0]
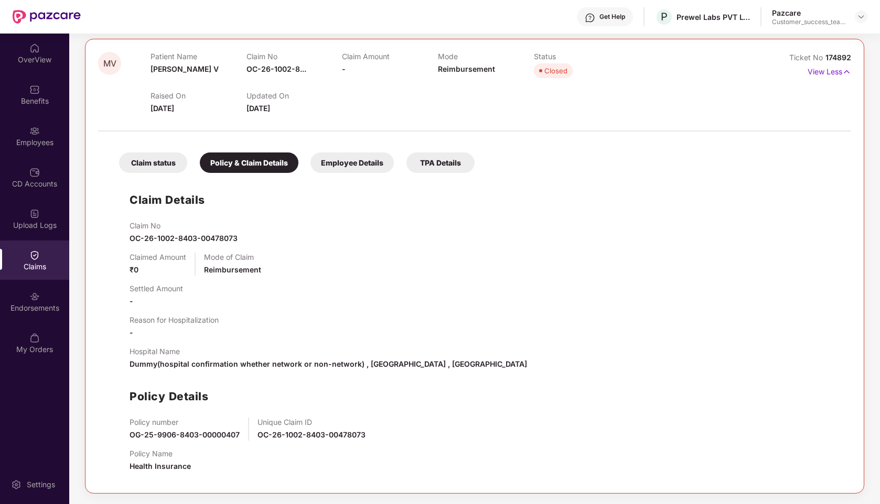
click at [355, 158] on div "Employee Details" at bounding box center [351, 163] width 83 height 20
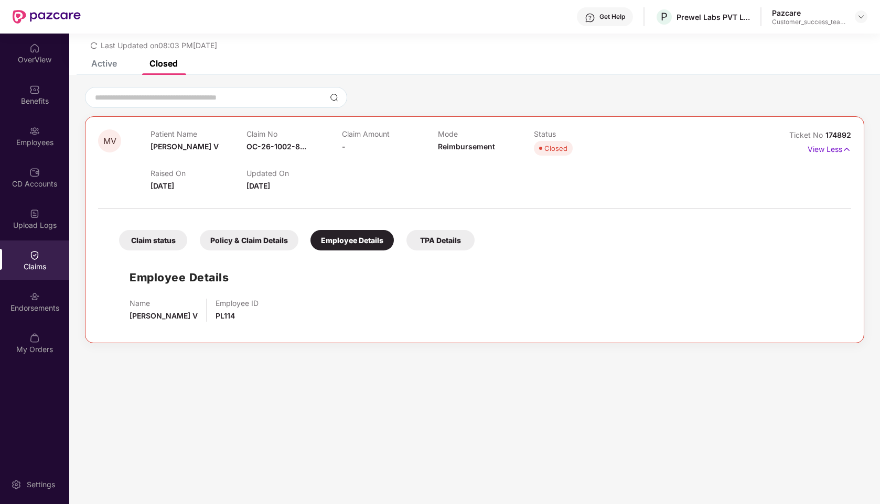
click at [443, 236] on div "TPA Details" at bounding box center [440, 240] width 68 height 20
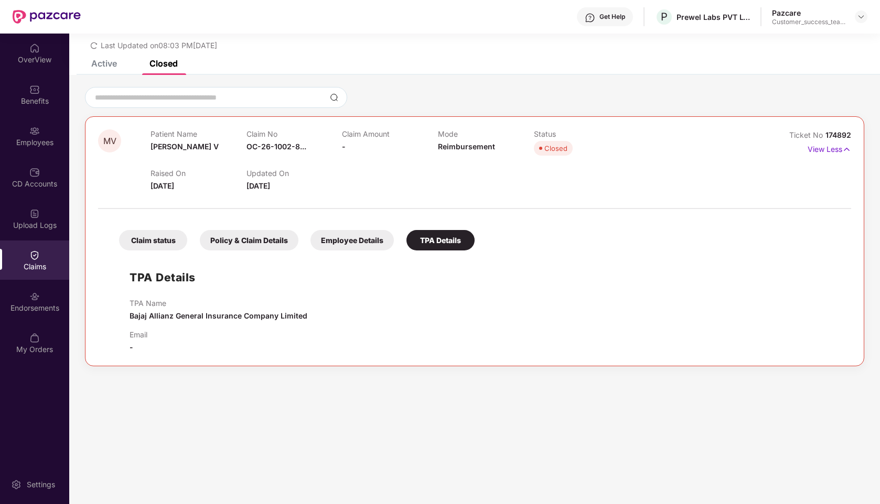
click at [365, 247] on div "Employee Details" at bounding box center [351, 240] width 83 height 20
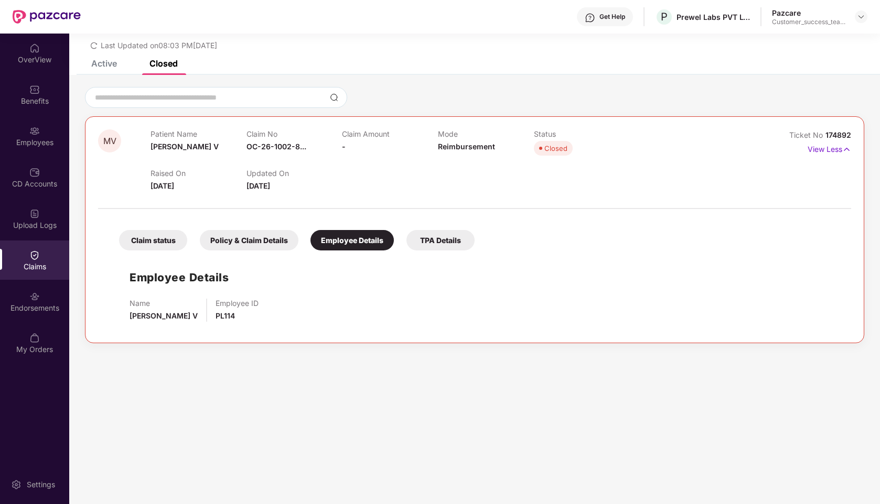
click at [210, 241] on div "Policy & Claim Details" at bounding box center [249, 240] width 99 height 20
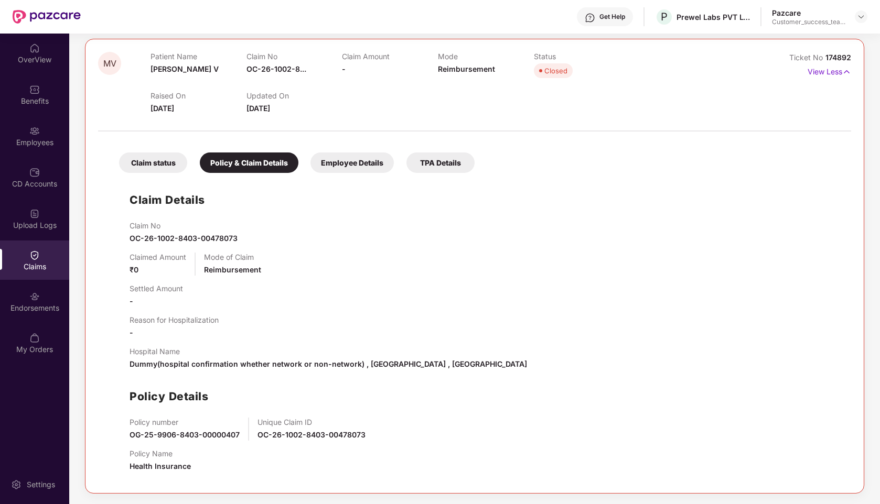
click at [134, 156] on div "Claim status" at bounding box center [153, 163] width 68 height 20
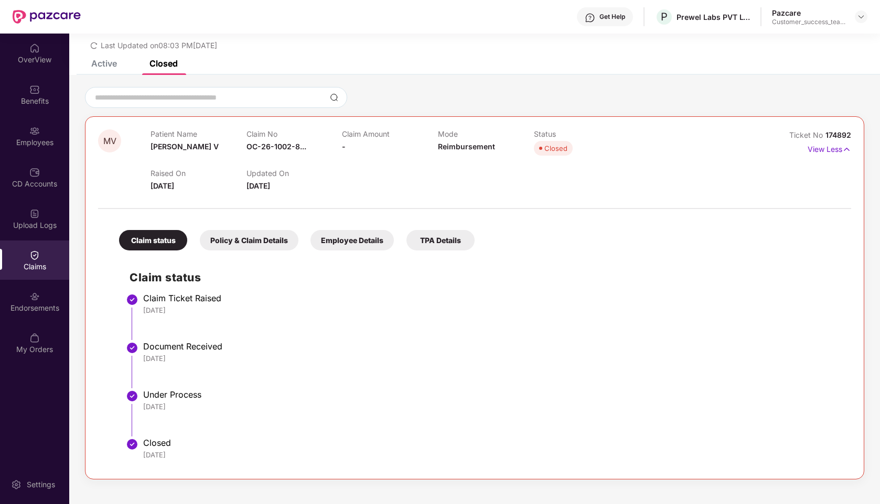
click at [263, 249] on div "Policy & Claim Details" at bounding box center [249, 240] width 99 height 20
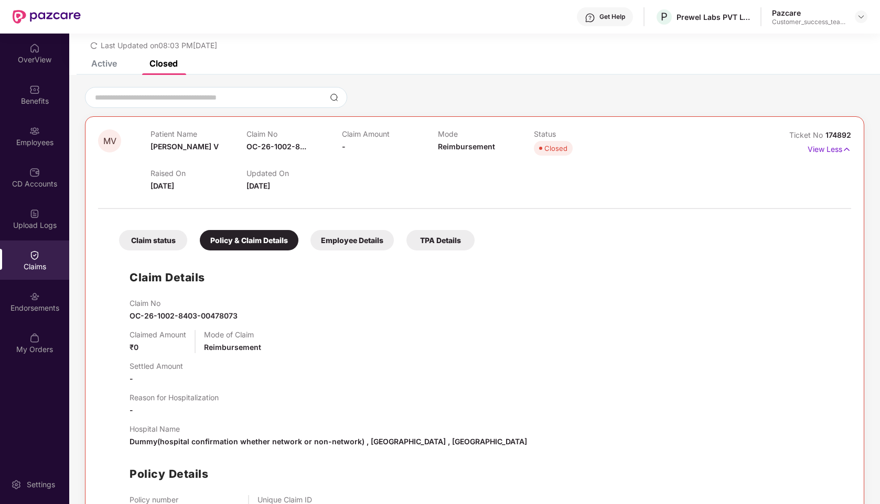
scroll to position [111, 0]
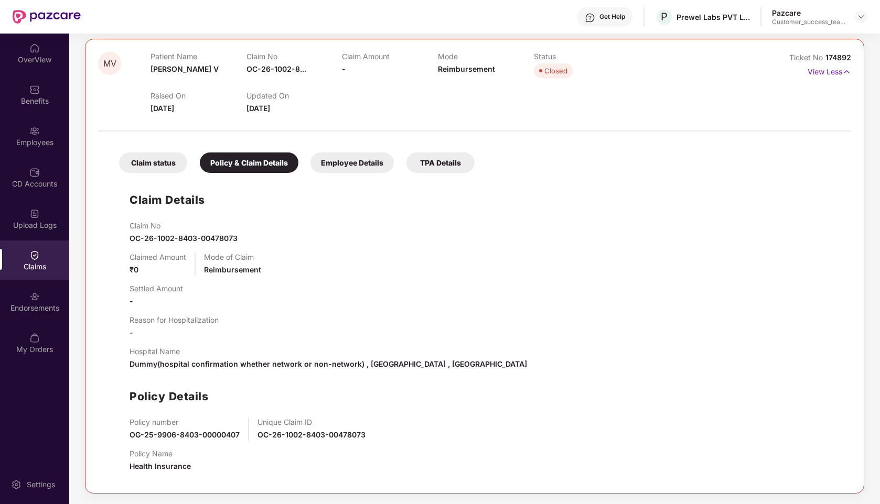
click at [150, 160] on div "Claim status" at bounding box center [153, 163] width 68 height 20
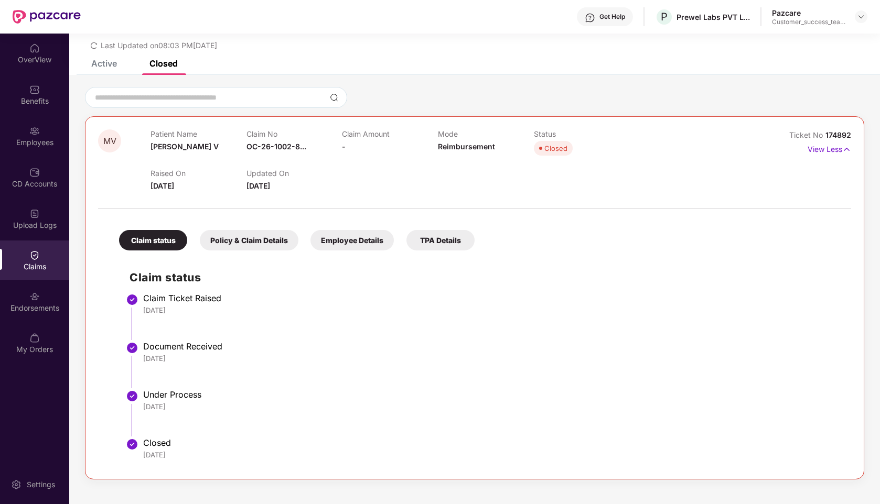
click at [236, 235] on div "Policy & Claim Details" at bounding box center [249, 240] width 99 height 20
